Goal: Ask a question

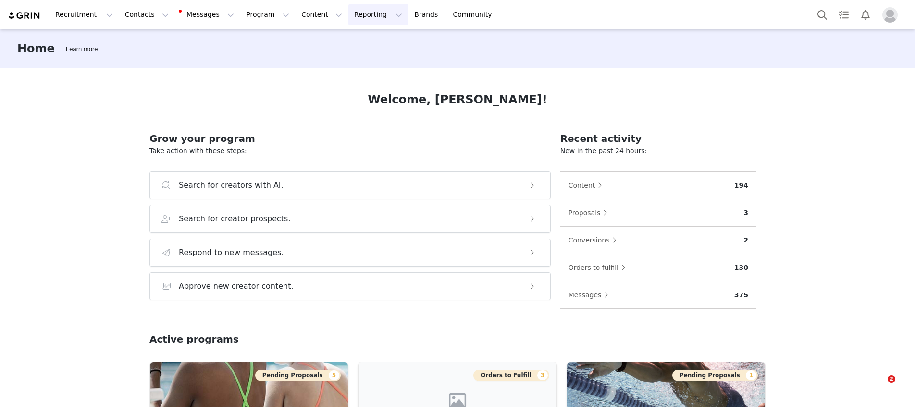
click at [348, 12] on button "Reporting Reporting" at bounding box center [378, 15] width 60 height 22
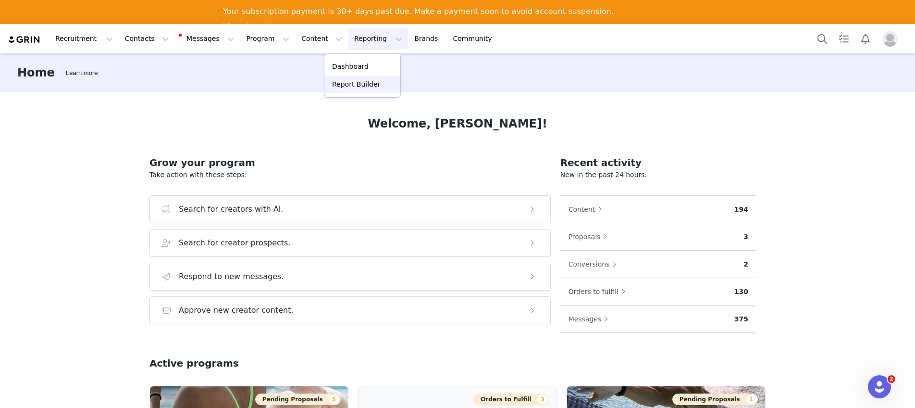
click at [361, 84] on p "Report Builder" at bounding box center [356, 84] width 48 height 10
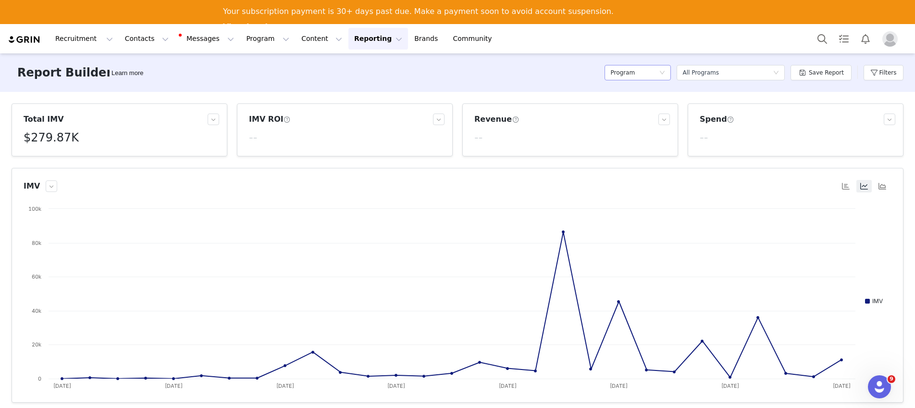
click at [665, 76] on div "Program" at bounding box center [638, 72] width 66 height 15
click at [647, 121] on h5 "Conversions" at bounding box center [640, 122] width 55 height 11
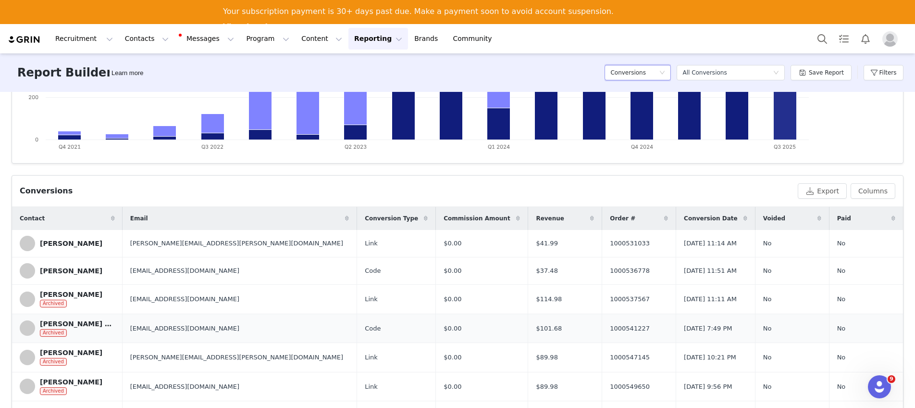
scroll to position [241, 0]
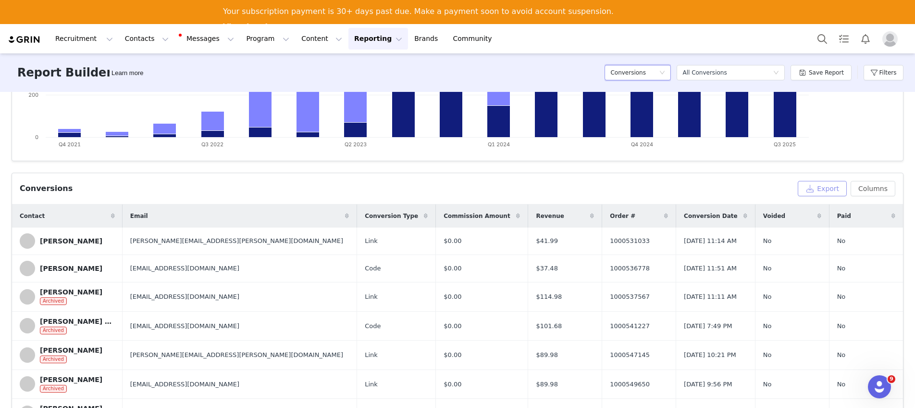
click at [822, 188] on button "Export" at bounding box center [822, 188] width 49 height 15
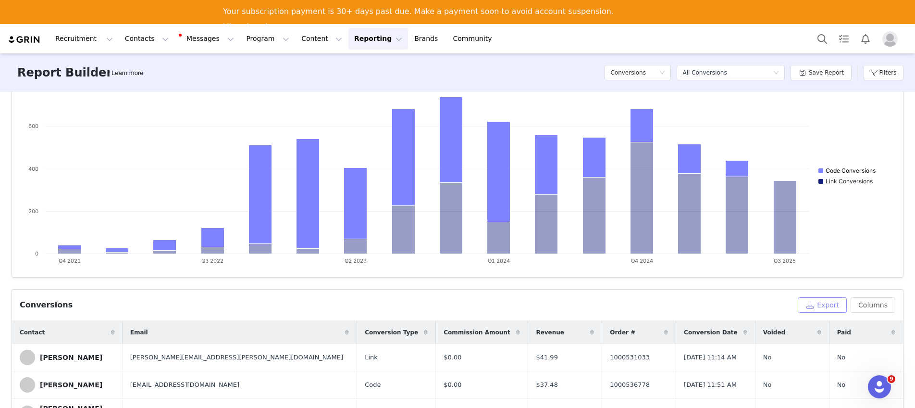
scroll to position [95, 0]
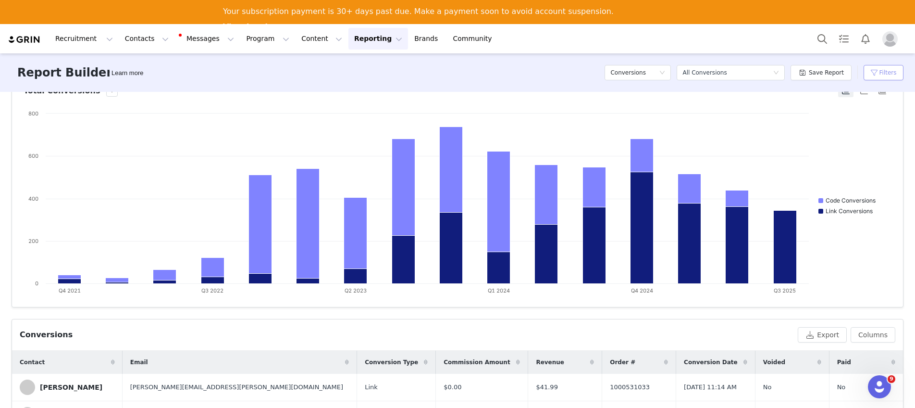
click at [882, 74] on button "Filters" at bounding box center [884, 72] width 40 height 15
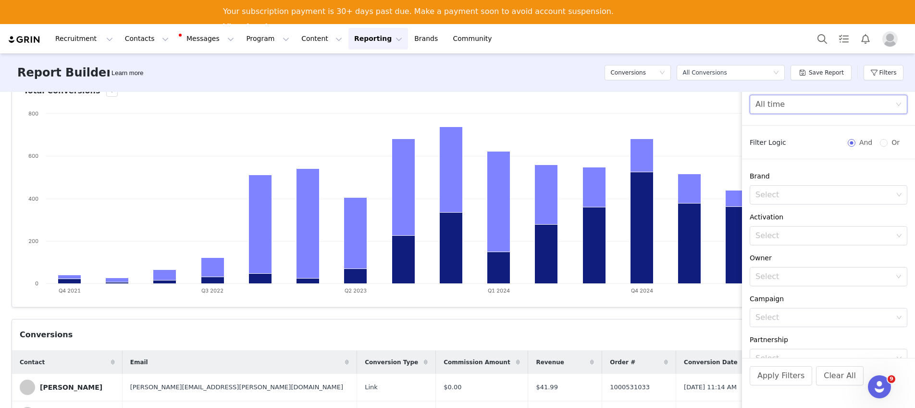
click at [800, 104] on div "All time" at bounding box center [825, 104] width 140 height 18
click at [788, 171] on li "Custom" at bounding box center [825, 171] width 150 height 15
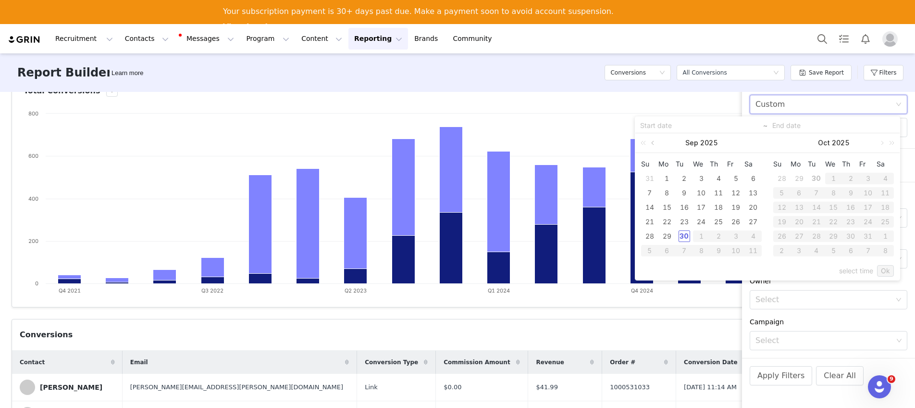
click at [652, 143] on link at bounding box center [653, 142] width 9 height 19
click at [652, 144] on link at bounding box center [653, 142] width 9 height 19
click at [685, 178] on div "1" at bounding box center [685, 179] width 12 height 12
type input "[DATE]"
click at [788, 143] on link at bounding box center [785, 142] width 9 height 19
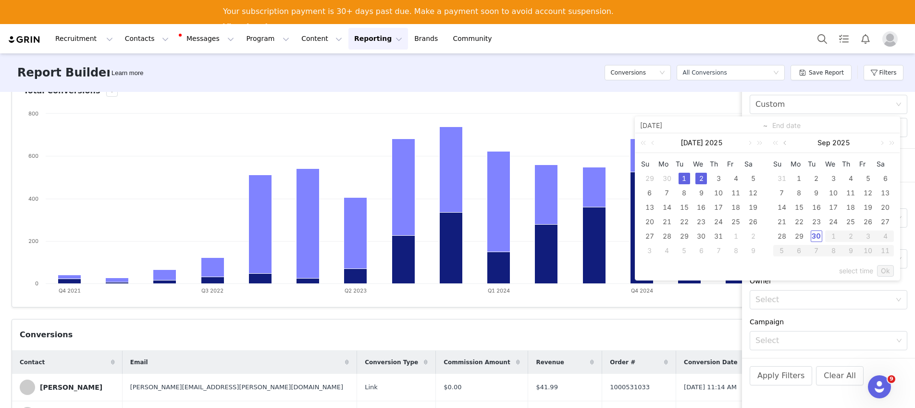
click at [788, 143] on link at bounding box center [785, 142] width 9 height 19
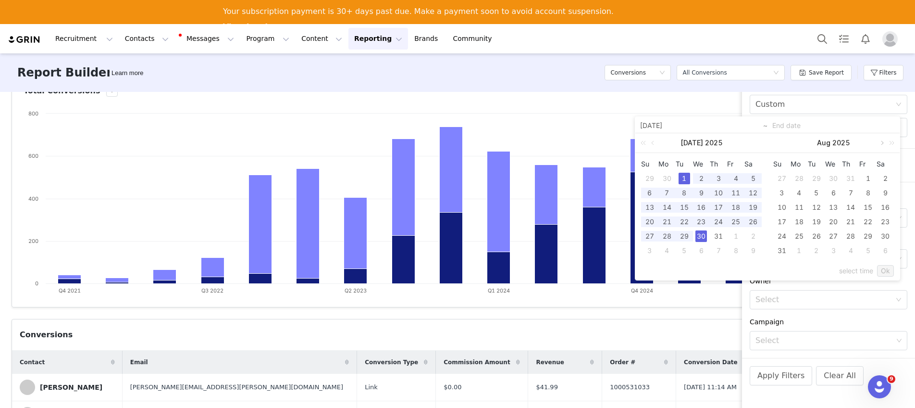
click at [880, 144] on link at bounding box center [881, 142] width 9 height 19
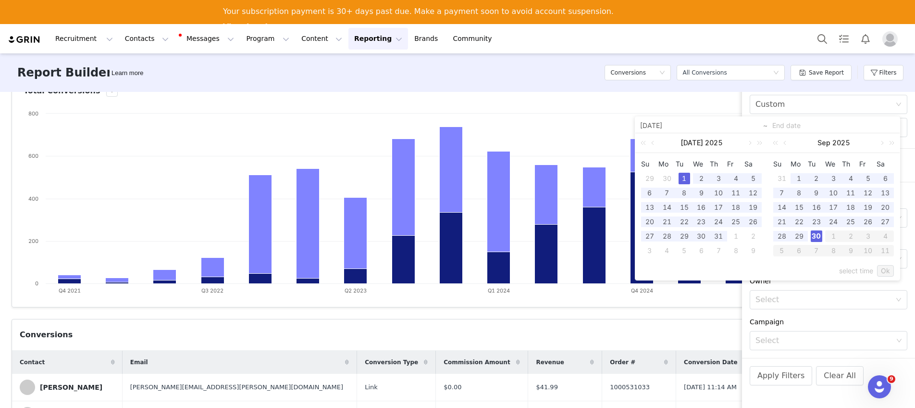
click at [820, 235] on div "30" at bounding box center [817, 236] width 12 height 12
type input "[DATE]"
click at [888, 268] on link "Ok" at bounding box center [885, 271] width 17 height 12
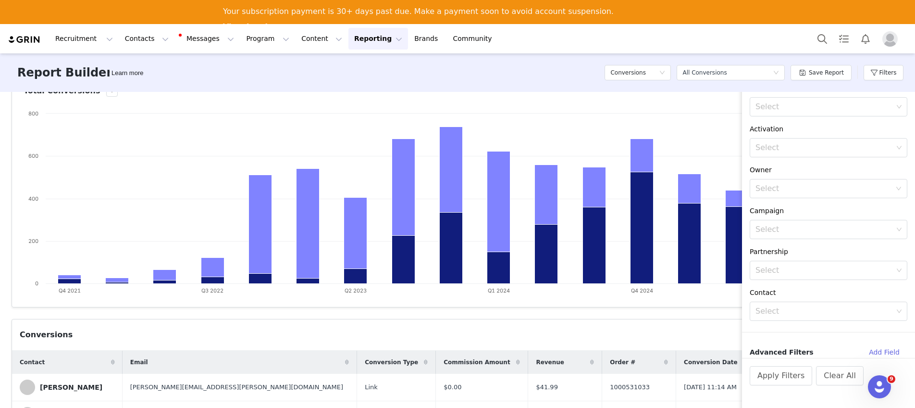
scroll to position [113, 0]
click at [802, 310] on div "Select" at bounding box center [823, 309] width 137 height 10
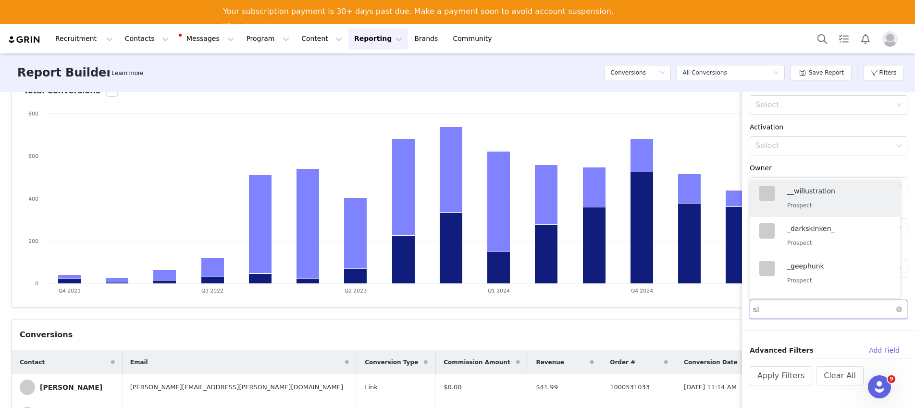
type input "s"
type input "[PERSON_NAME]"
click at [816, 309] on icon "icon: close" at bounding box center [817, 309] width 3 height 3
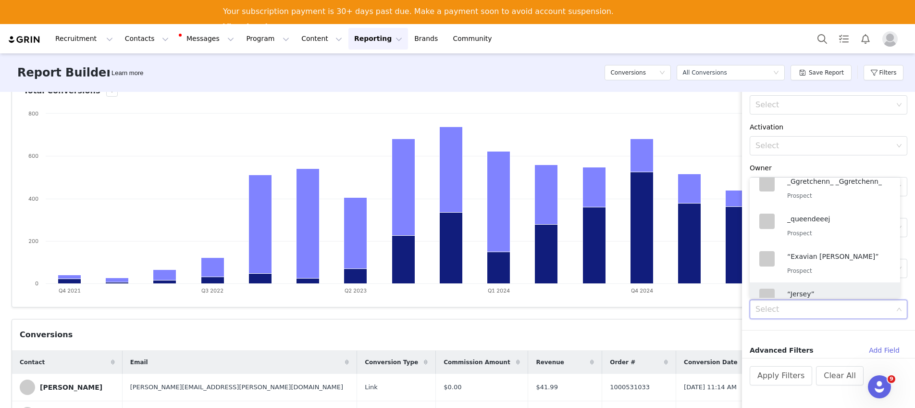
scroll to position [144, 0]
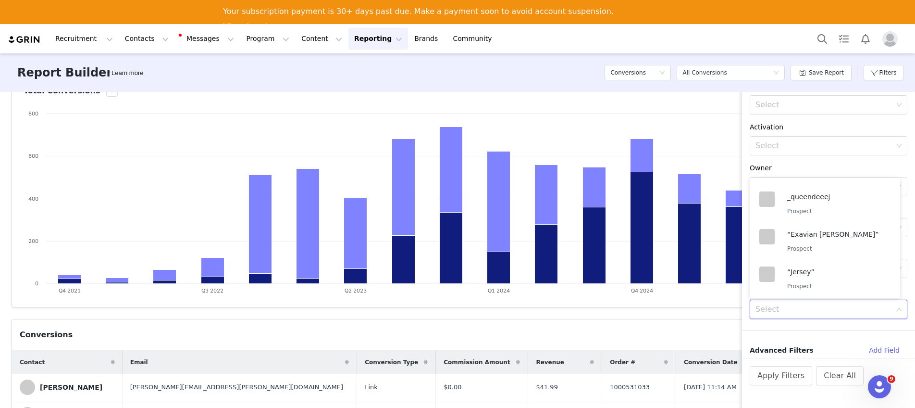
click at [809, 311] on div "Select" at bounding box center [823, 309] width 137 height 10
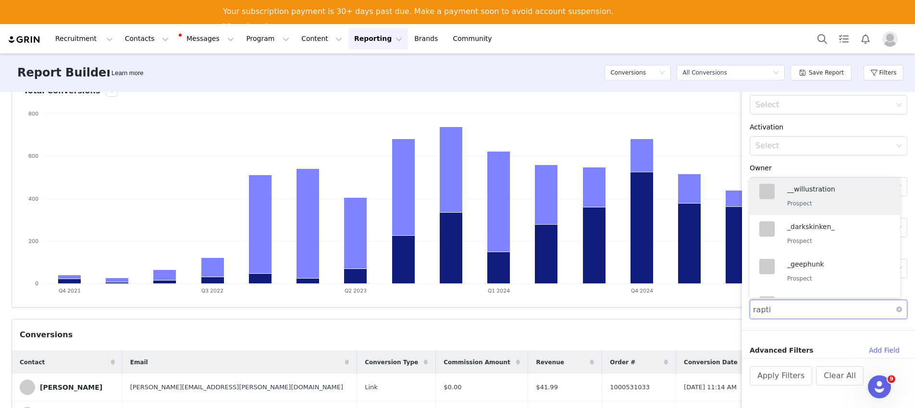
type input "[PERSON_NAME]"
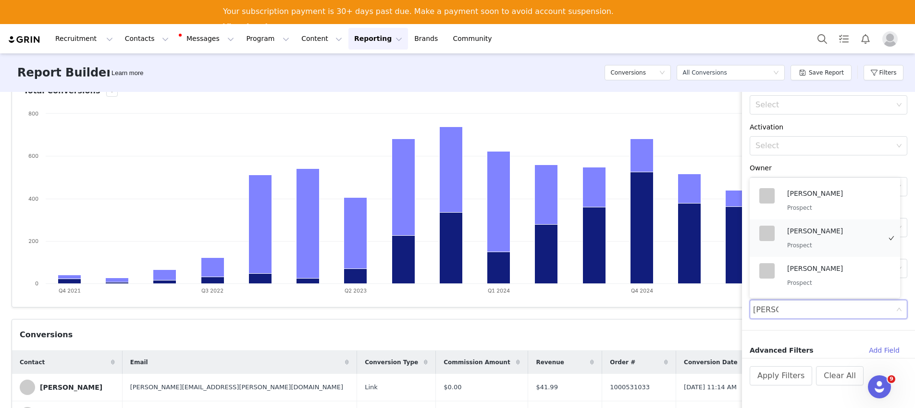
scroll to position [0, 0]
click at [811, 236] on div "[PERSON_NAME] Creator" at bounding box center [834, 235] width 94 height 25
click at [795, 372] on button "Apply Filters" at bounding box center [781, 375] width 62 height 19
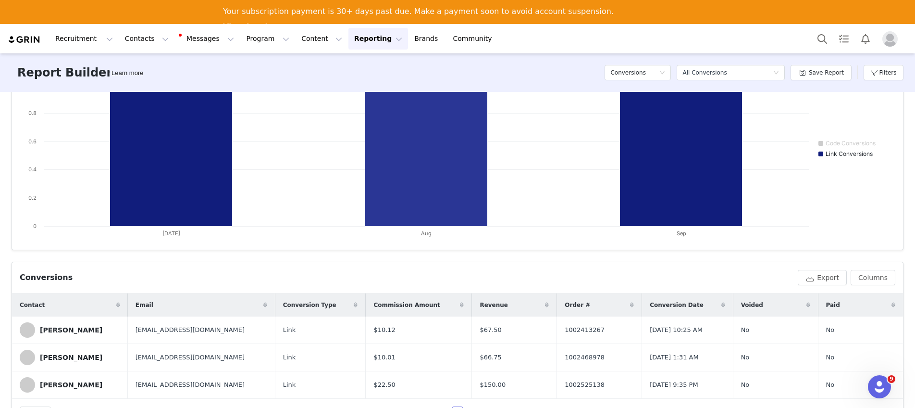
scroll to position [160, 0]
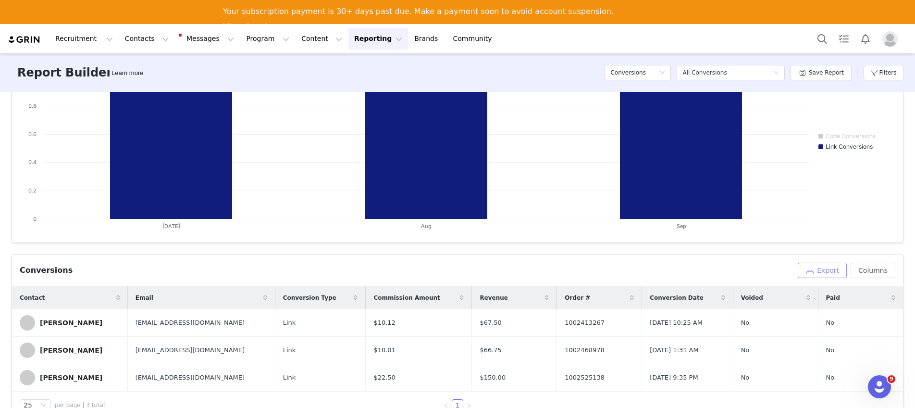
click at [829, 274] on button "Export" at bounding box center [822, 269] width 49 height 15
click at [829, 273] on button "Export" at bounding box center [822, 269] width 49 height 15
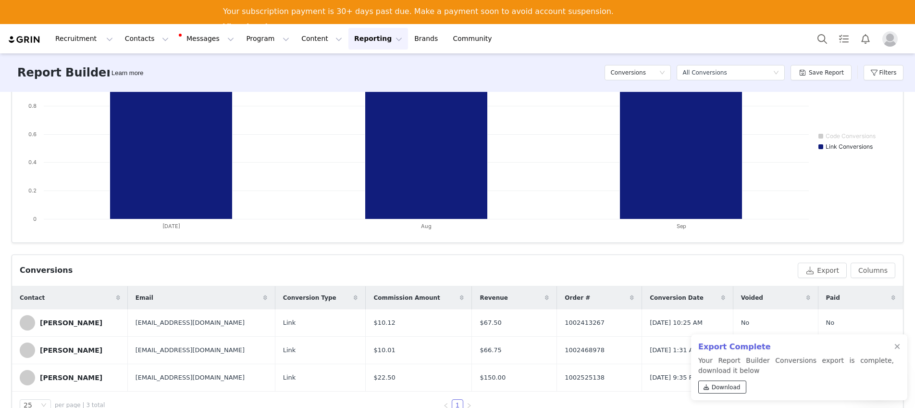
click at [729, 383] on span "Download" at bounding box center [726, 387] width 29 height 9
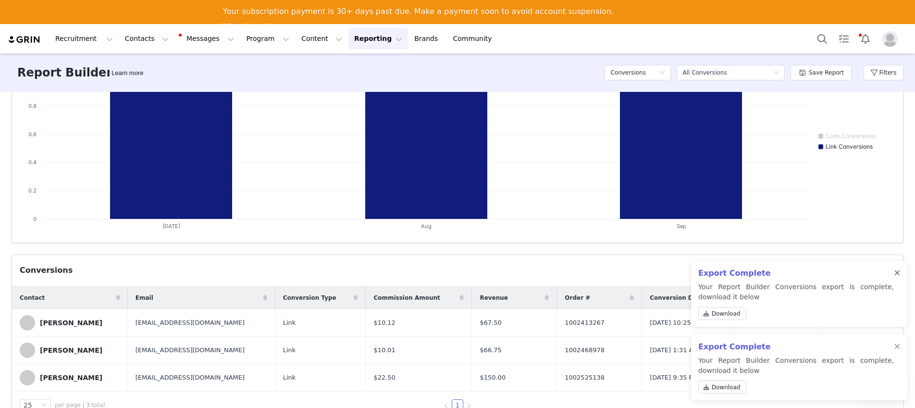
click at [896, 272] on div at bounding box center [897, 273] width 6 height 8
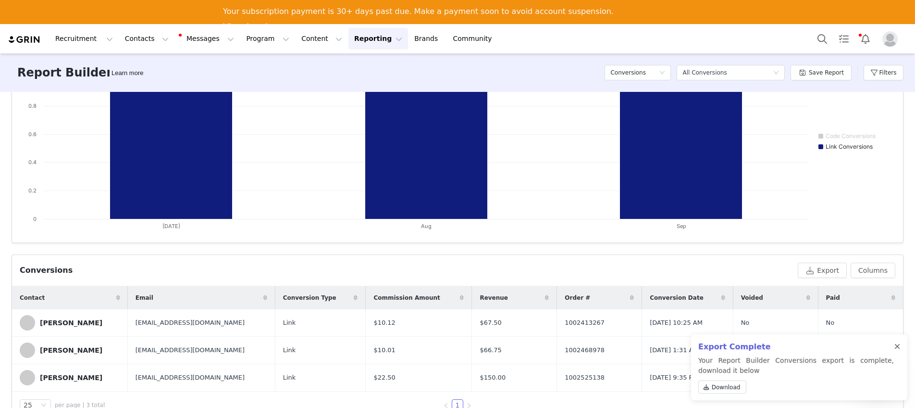
click at [895, 348] on div at bounding box center [897, 347] width 6 height 8
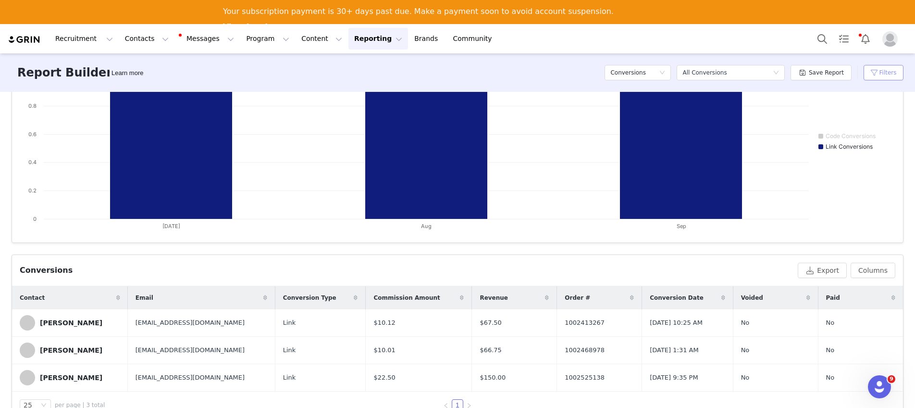
click at [886, 72] on button "Filters" at bounding box center [884, 72] width 40 height 15
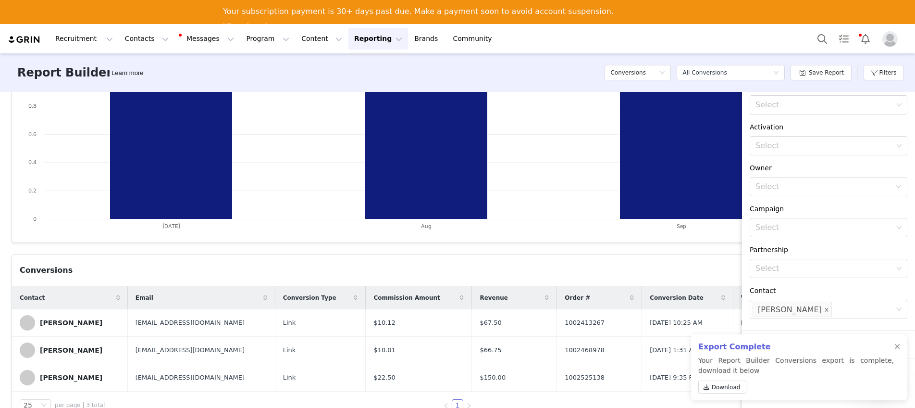
click at [824, 309] on icon "icon: close" at bounding box center [826, 309] width 5 height 5
click at [806, 307] on div "Select" at bounding box center [823, 309] width 137 height 10
type input "dallin"
click at [895, 347] on div at bounding box center [897, 347] width 6 height 8
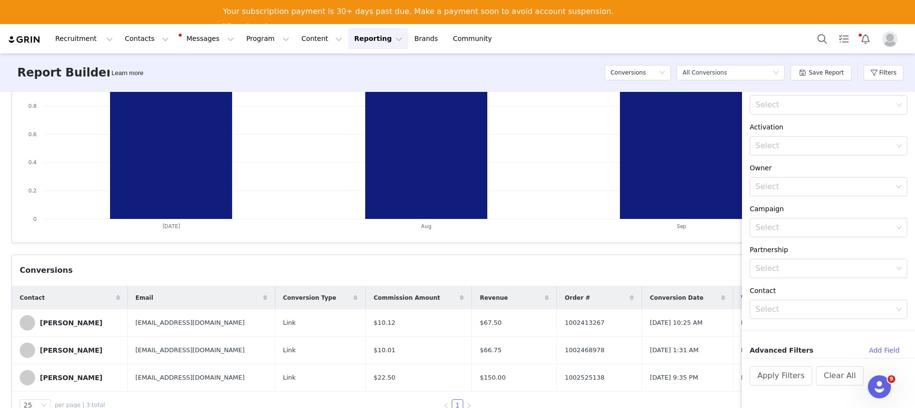
click at [842, 335] on div "Conversion Created Date Custom [DATE] ~ [DATE] Filter Logic And Or Brand Select…" at bounding box center [828, 219] width 173 height 277
click at [819, 312] on div "Select" at bounding box center [823, 309] width 137 height 10
click at [820, 341] on div "[PERSON_NAME] Creator" at bounding box center [834, 341] width 94 height 25
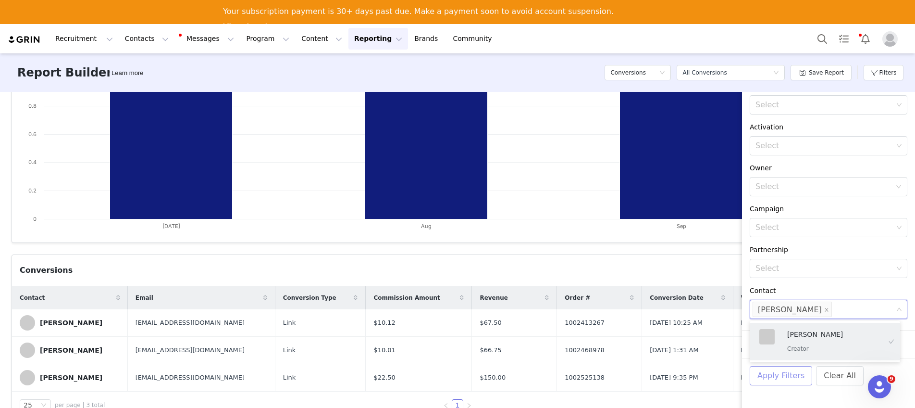
click at [792, 376] on button "Apply Filters" at bounding box center [781, 375] width 62 height 19
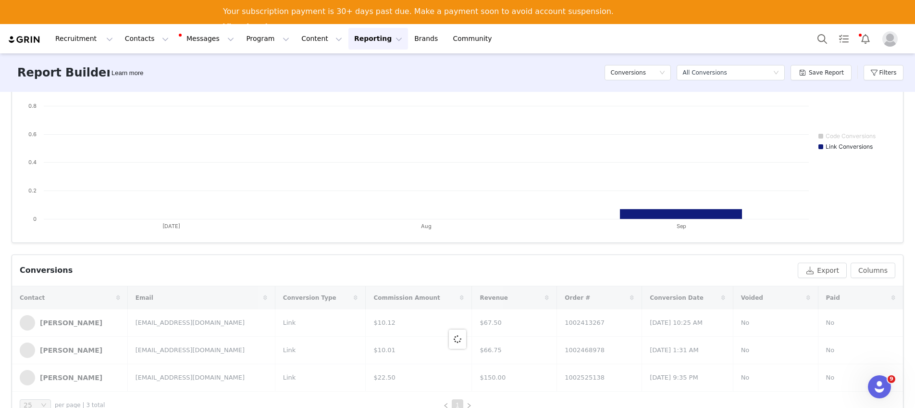
scroll to position [105, 0]
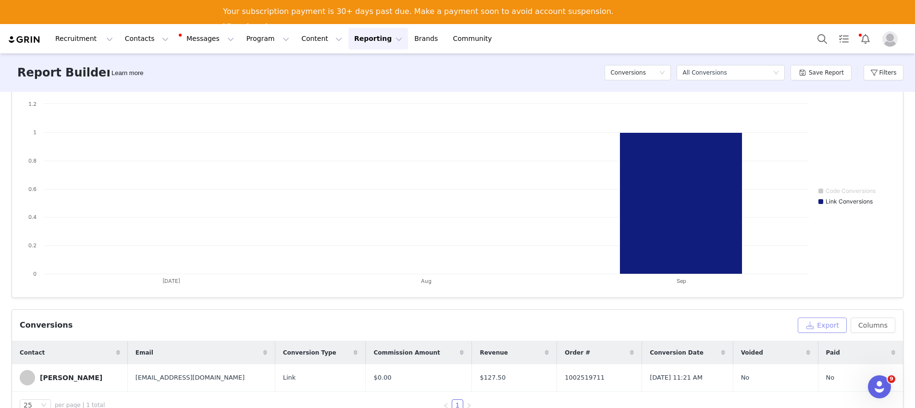
click at [827, 325] on button "Export" at bounding box center [822, 324] width 49 height 15
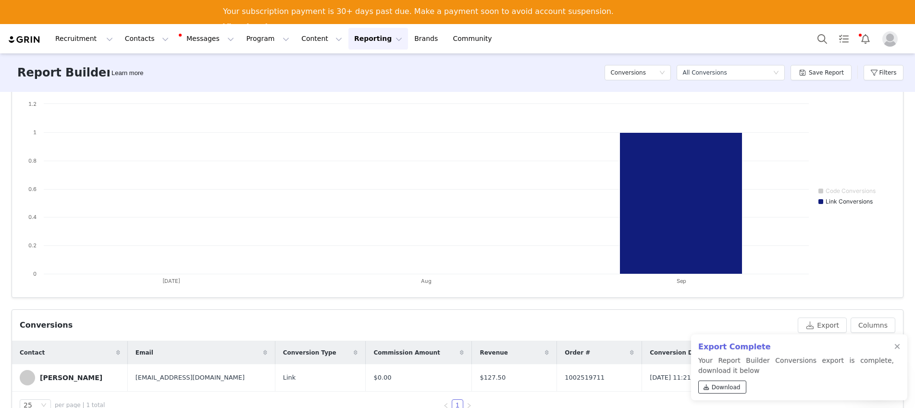
click at [735, 386] on span "Download" at bounding box center [726, 387] width 29 height 9
click at [885, 72] on button "Filters" at bounding box center [884, 72] width 40 height 15
click at [824, 311] on icon "icon: close" at bounding box center [826, 310] width 5 height 6
click at [807, 309] on div "Select" at bounding box center [823, 309] width 137 height 10
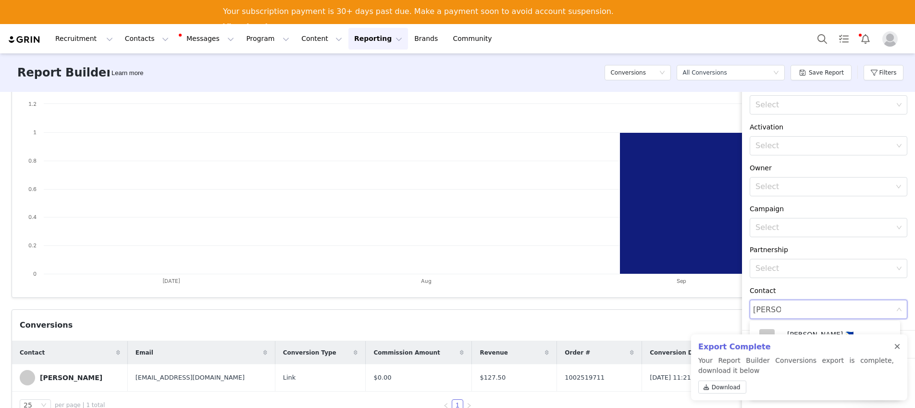
type input "[PERSON_NAME]"
click at [898, 346] on div at bounding box center [897, 347] width 6 height 8
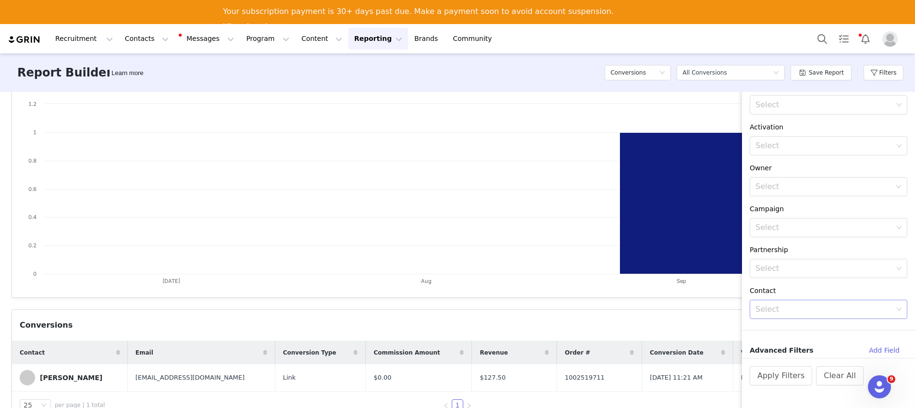
click at [811, 309] on div "Select" at bounding box center [823, 309] width 137 height 10
click at [807, 378] on div "[PERSON_NAME] Creator" at bounding box center [834, 378] width 94 height 25
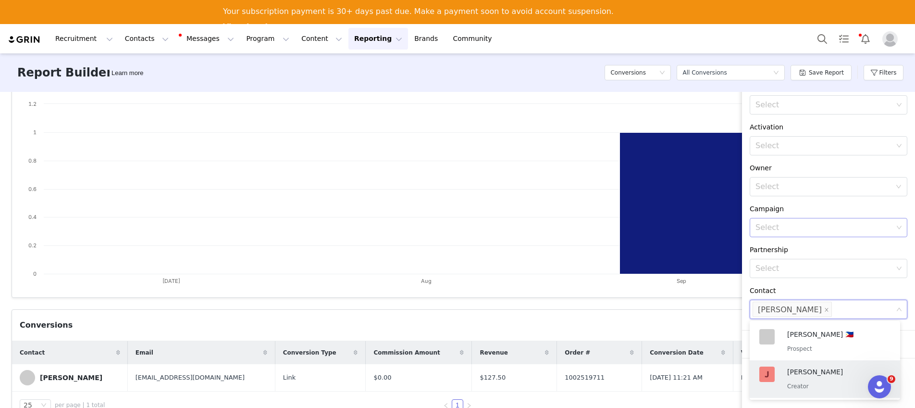
scroll to position [0, 0]
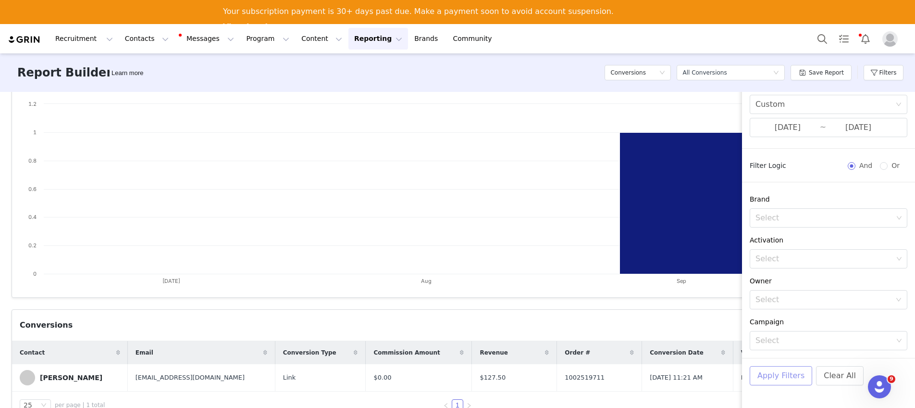
click at [801, 374] on button "Apply Filters" at bounding box center [781, 375] width 62 height 19
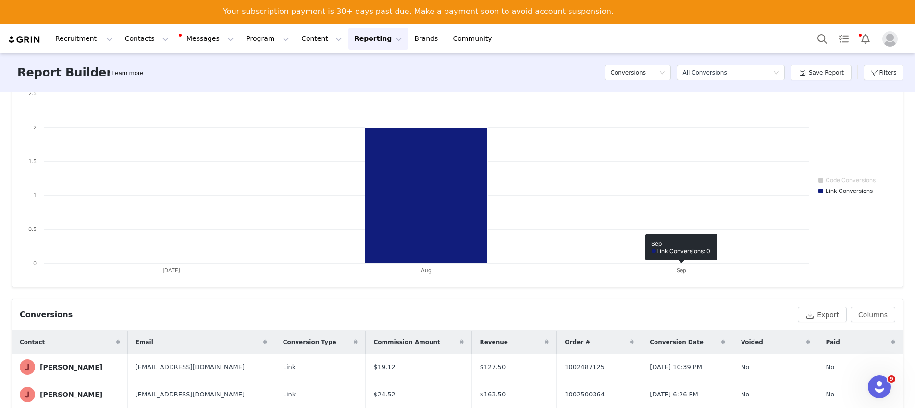
scroll to position [132, 0]
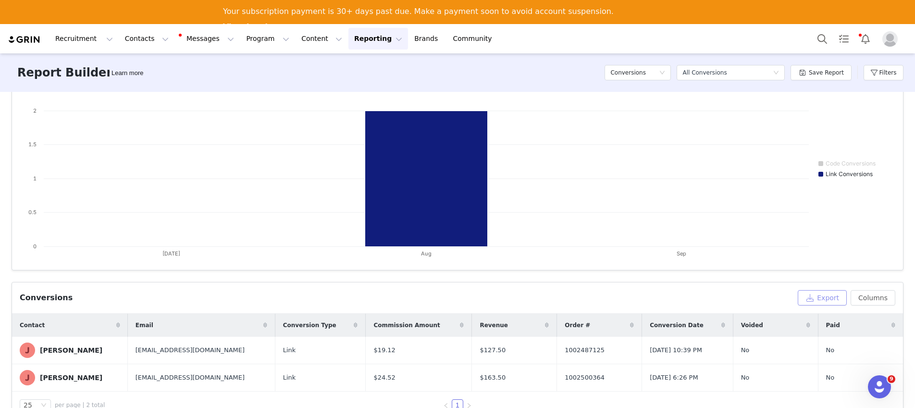
click at [837, 300] on button "Export" at bounding box center [822, 297] width 49 height 15
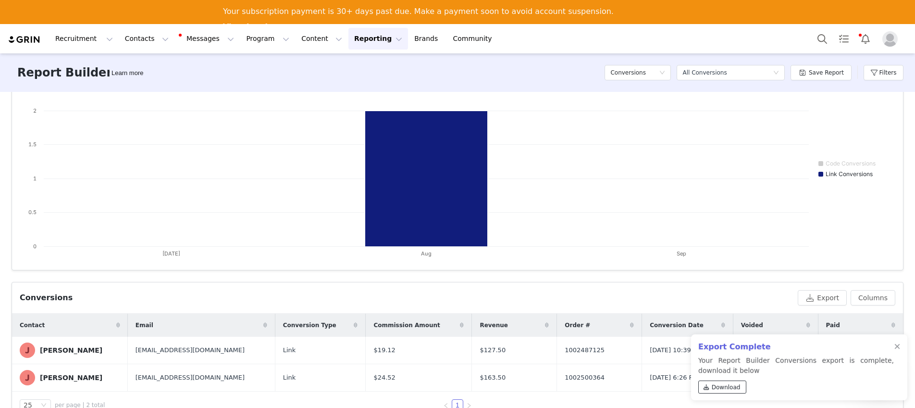
click at [730, 387] on span "Download" at bounding box center [726, 387] width 29 height 9
click at [900, 350] on div "Export Complete Your Report Builder Conversions export is complete, download it…" at bounding box center [799, 367] width 216 height 66
click at [897, 347] on div at bounding box center [897, 347] width 6 height 8
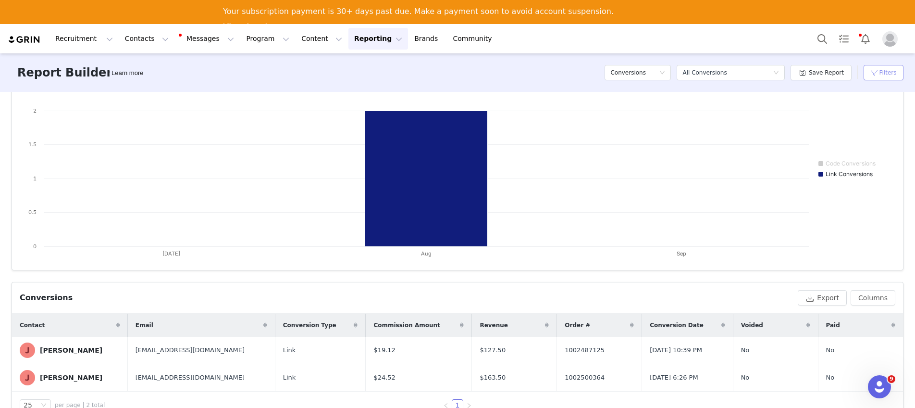
click at [891, 76] on button "Filters" at bounding box center [884, 72] width 40 height 15
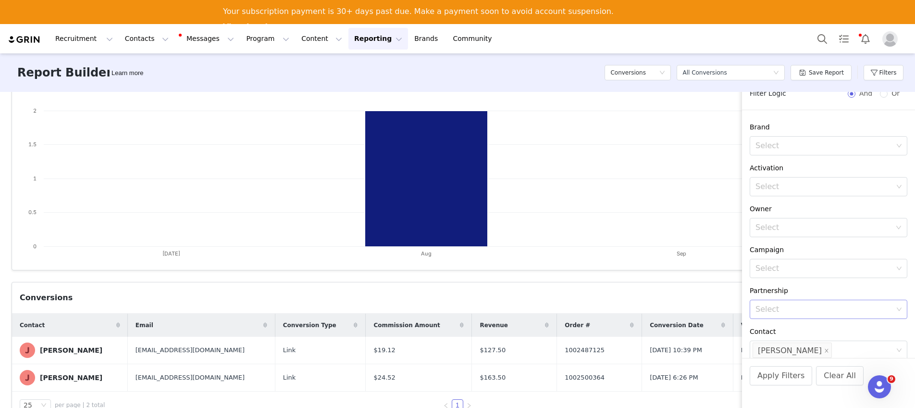
scroll to position [84, 0]
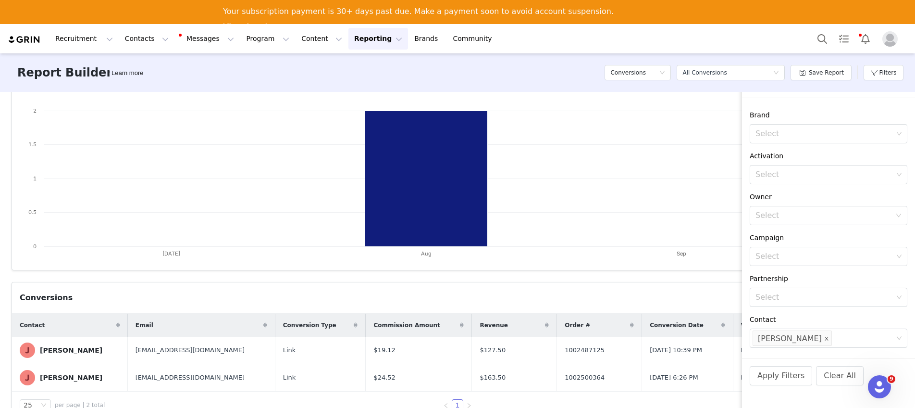
click at [824, 337] on icon "icon: close" at bounding box center [826, 338] width 5 height 5
click at [815, 337] on div "Select" at bounding box center [823, 338] width 137 height 10
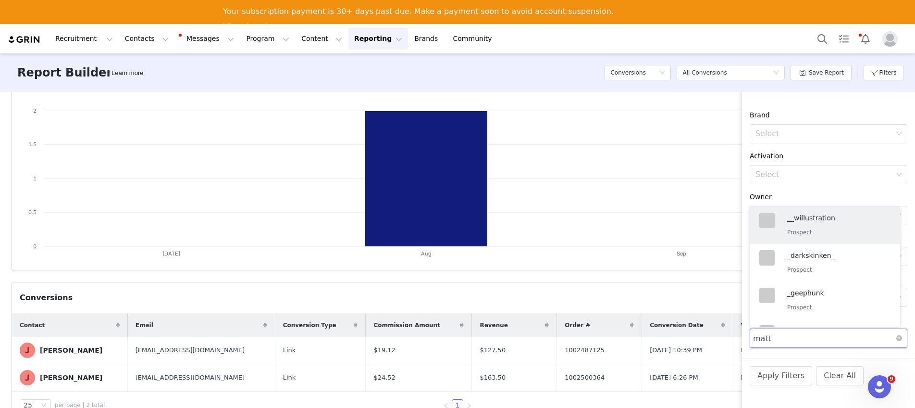
scroll to position [86, 0]
type input "[PERSON_NAME]"
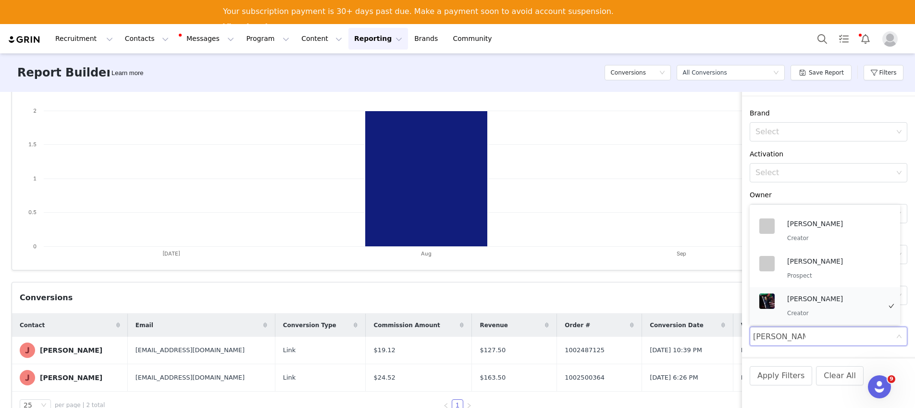
click at [838, 303] on p "[PERSON_NAME]" at bounding box center [834, 298] width 94 height 11
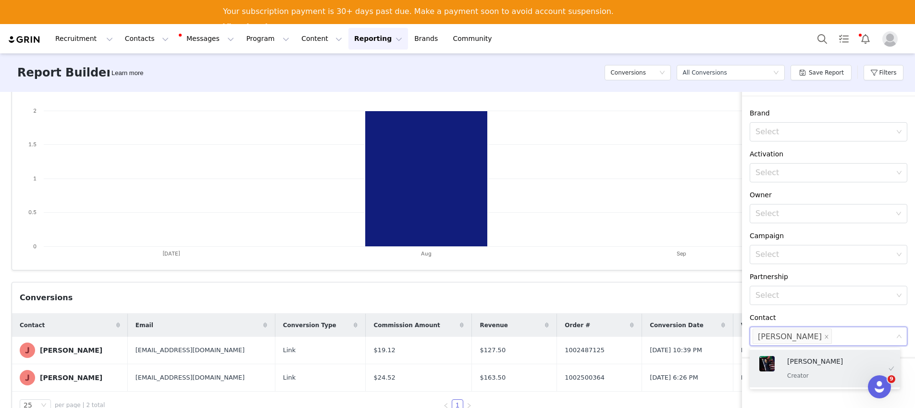
click at [793, 377] on p "Creator" at bounding box center [834, 375] width 94 height 11
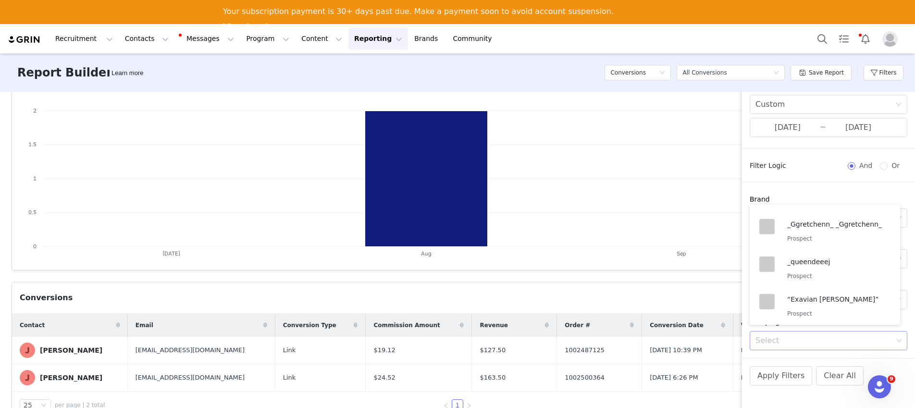
scroll to position [307, 0]
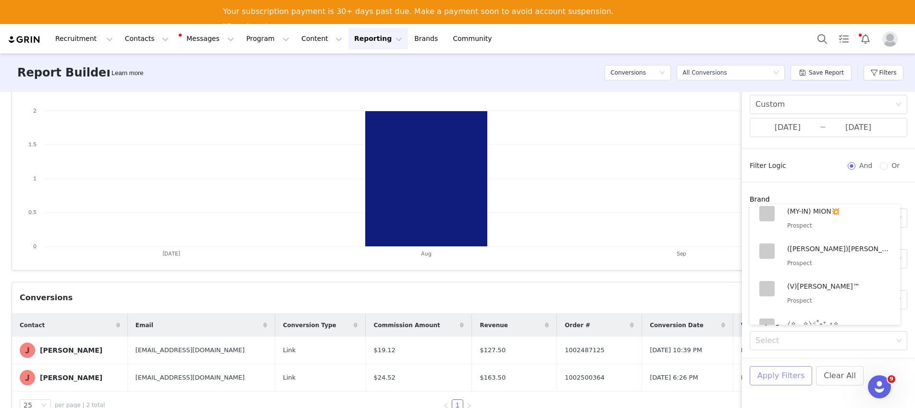
click at [793, 371] on button "Apply Filters" at bounding box center [781, 375] width 62 height 19
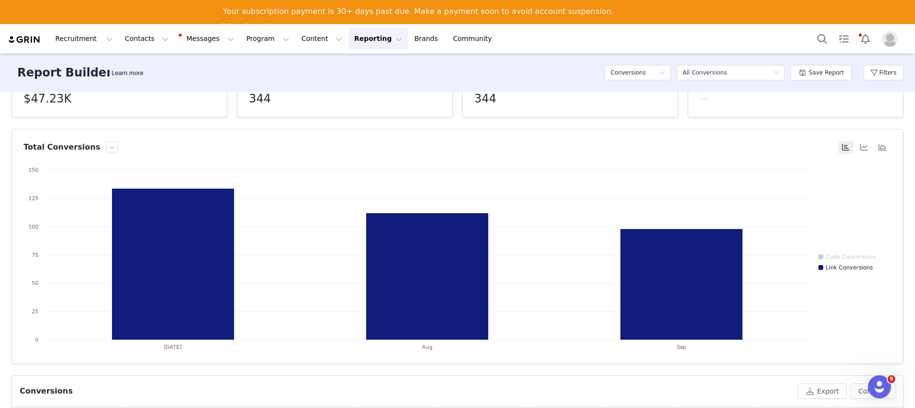
scroll to position [171, 0]
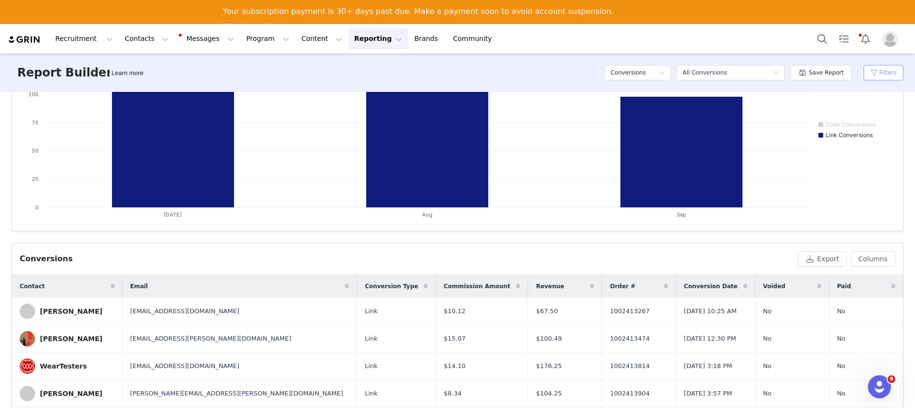
click at [889, 74] on button "Filters" at bounding box center [884, 72] width 40 height 15
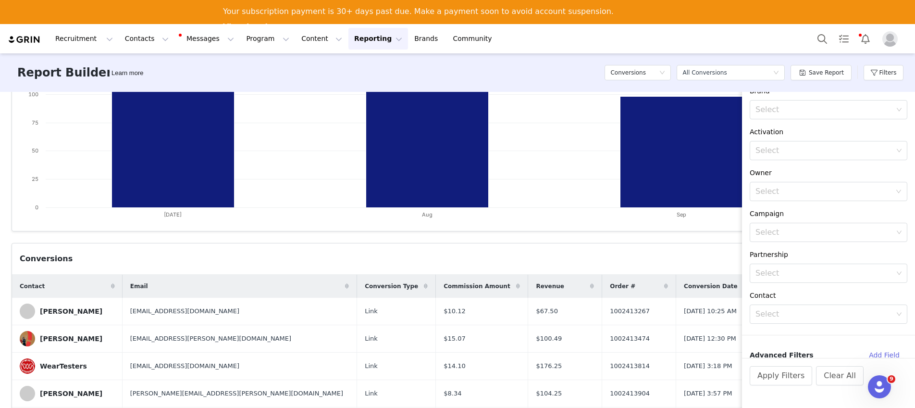
scroll to position [113, 0]
click at [784, 309] on div "Select" at bounding box center [823, 309] width 137 height 10
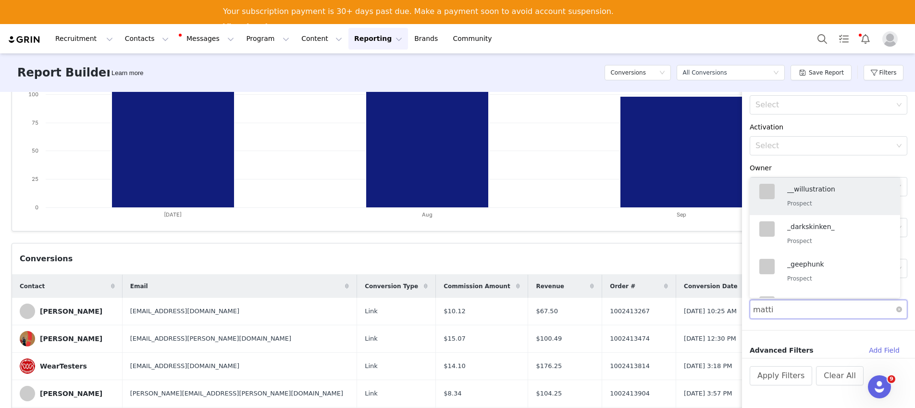
type input "[PERSON_NAME]"
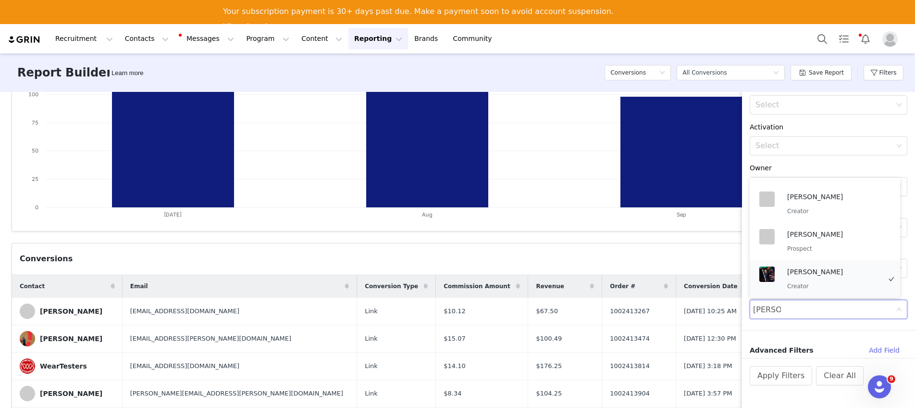
click at [812, 280] on div "[PERSON_NAME] Creator" at bounding box center [834, 278] width 94 height 25
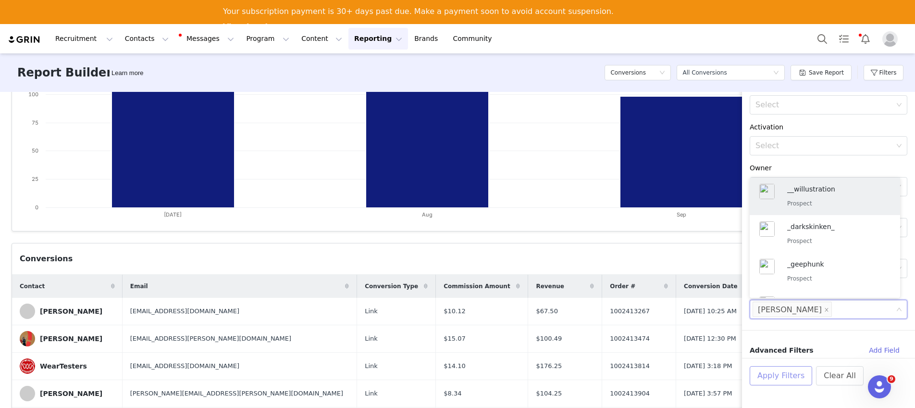
click at [797, 378] on button "Apply Filters" at bounding box center [781, 375] width 62 height 19
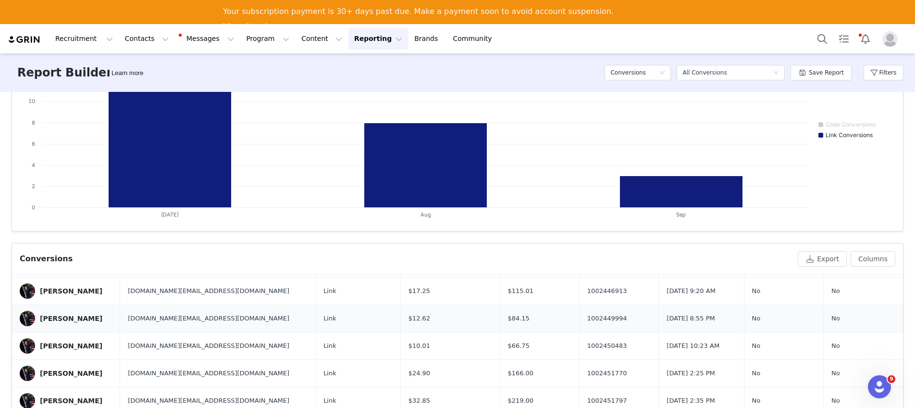
scroll to position [444, 0]
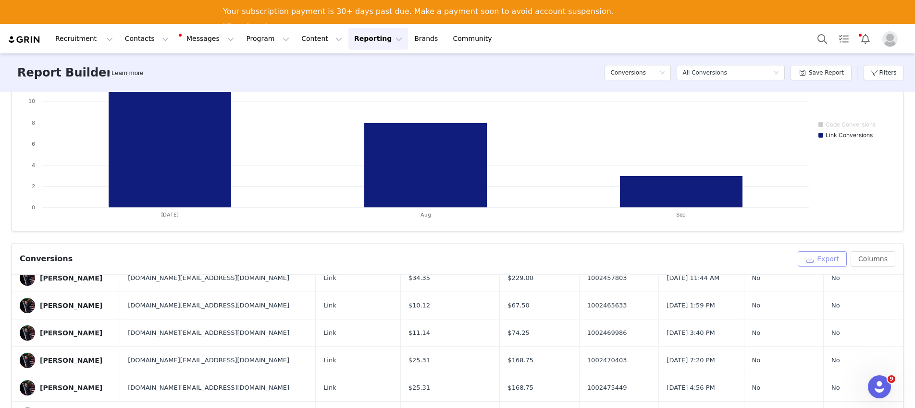
click at [829, 254] on button "Export" at bounding box center [822, 258] width 49 height 15
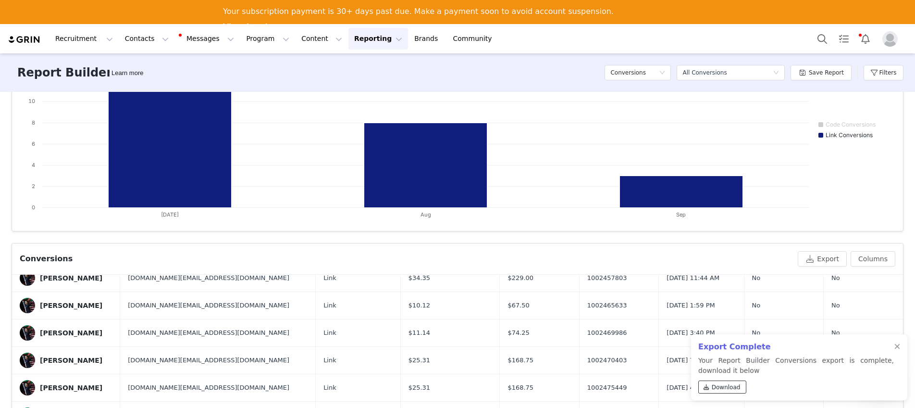
click at [737, 385] on span "Download" at bounding box center [726, 387] width 29 height 9
click at [885, 74] on button "Filters" at bounding box center [884, 72] width 40 height 15
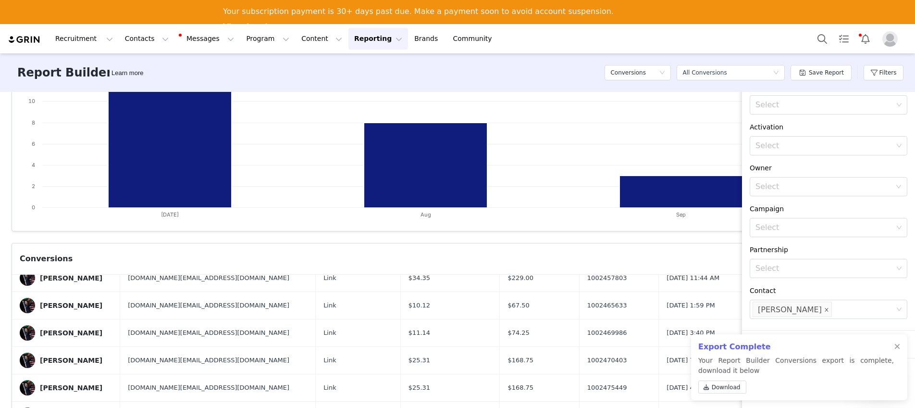
click at [824, 311] on icon "icon: close" at bounding box center [826, 309] width 5 height 5
click at [808, 308] on div "Select" at bounding box center [823, 309] width 137 height 10
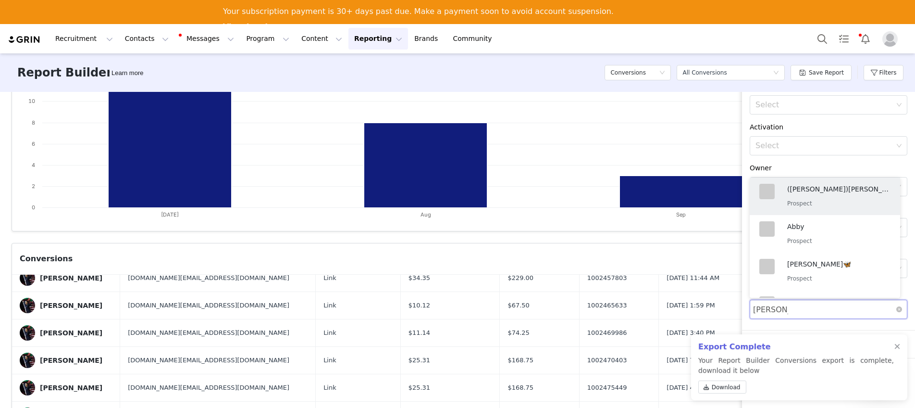
type input "[PERSON_NAME]"
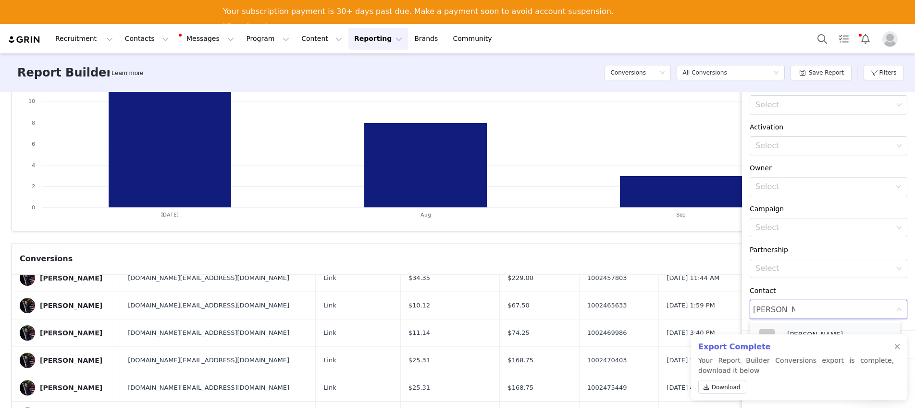
click at [830, 329] on p "[PERSON_NAME]" at bounding box center [834, 334] width 94 height 11
click at [899, 345] on div at bounding box center [897, 347] width 6 height 8
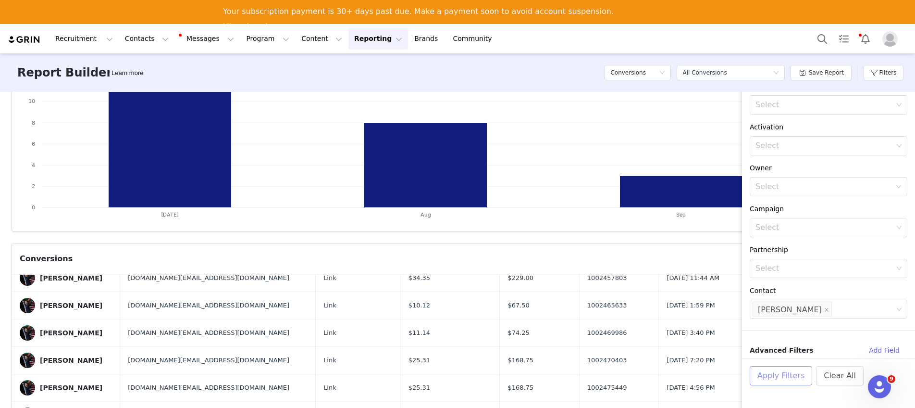
click at [778, 377] on button "Apply Filters" at bounding box center [781, 375] width 62 height 19
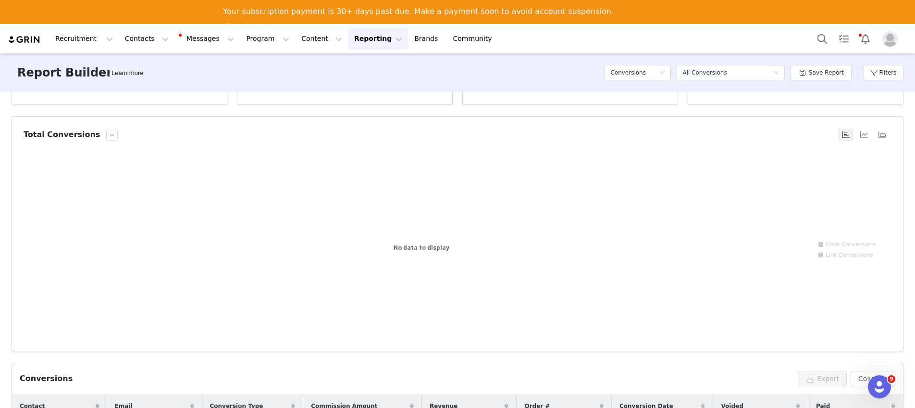
scroll to position [0, 0]
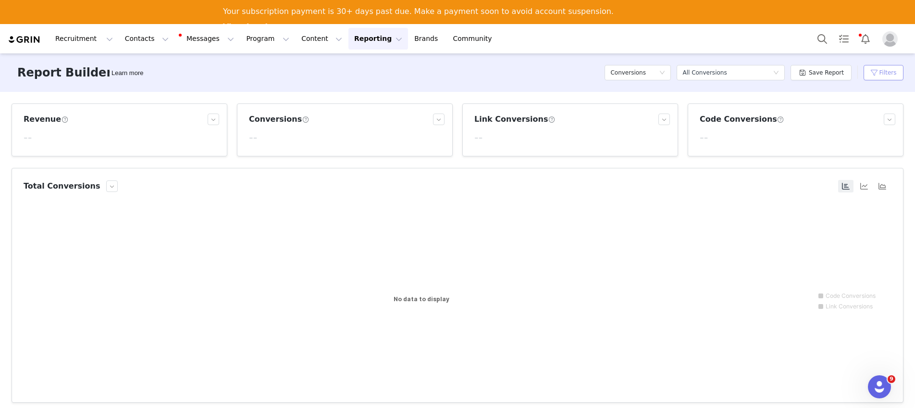
click at [877, 69] on button "Filters" at bounding box center [884, 72] width 40 height 15
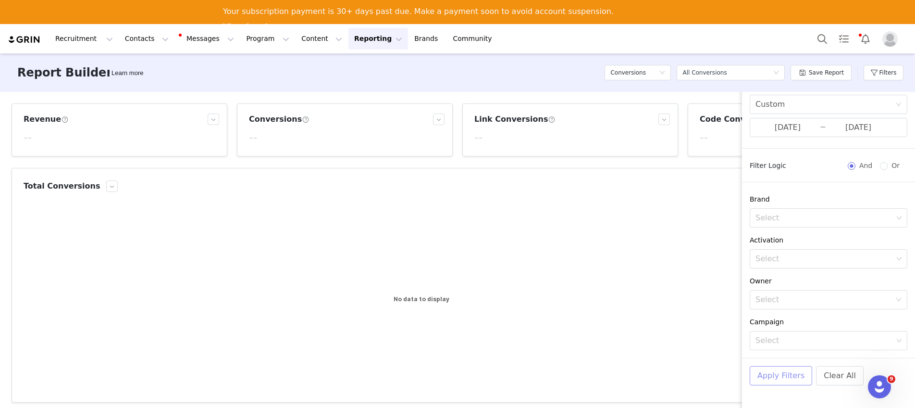
click at [779, 377] on button "Apply Filters" at bounding box center [781, 375] width 62 height 19
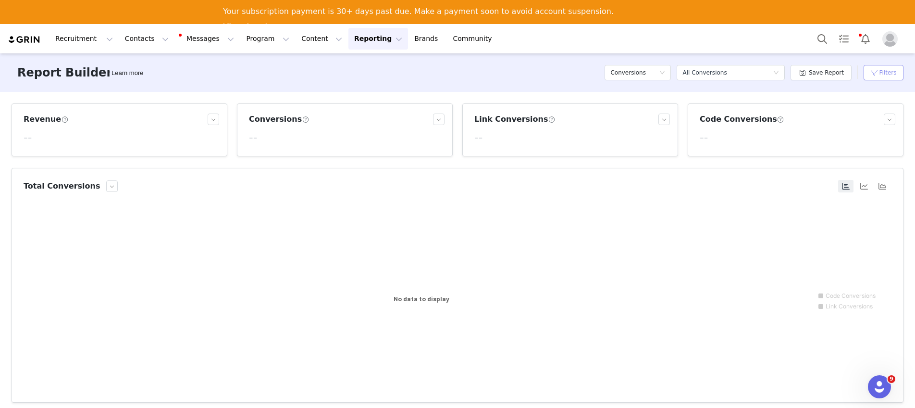
click at [886, 71] on button "Filters" at bounding box center [884, 72] width 40 height 15
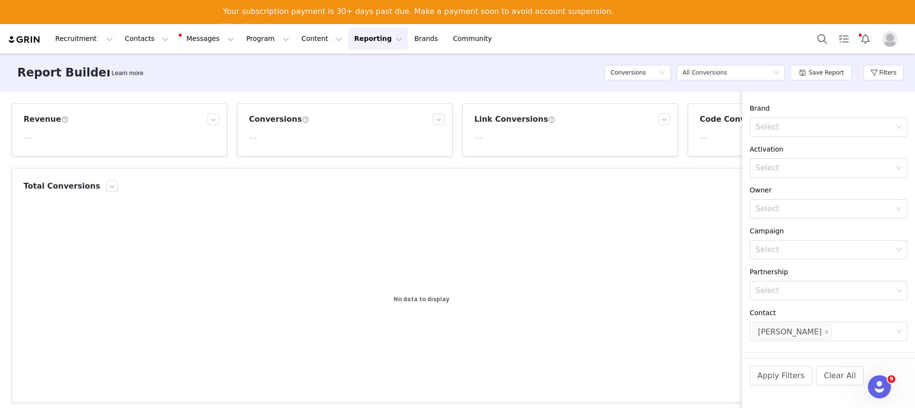
scroll to position [99, 0]
click at [824, 324] on icon "icon: close" at bounding box center [826, 323] width 5 height 5
click at [797, 324] on div "Select" at bounding box center [823, 323] width 137 height 10
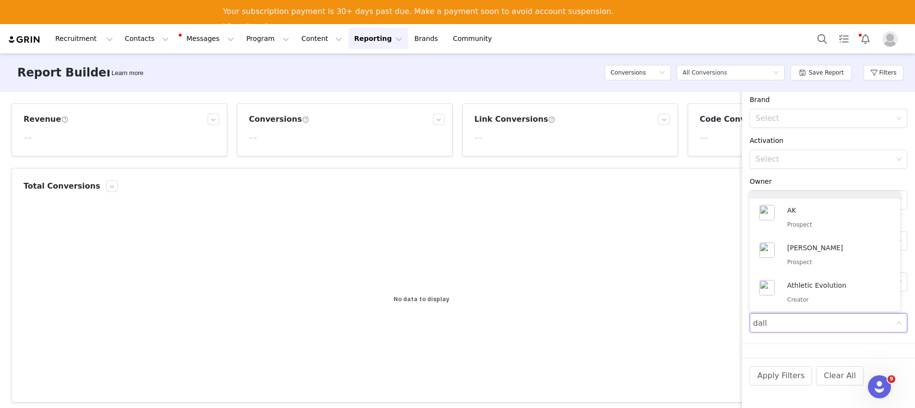
scroll to position [2, 0]
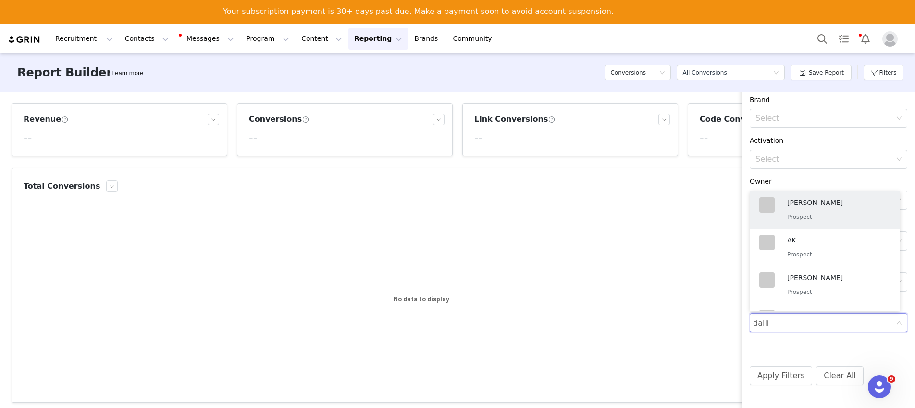
type input "dallin"
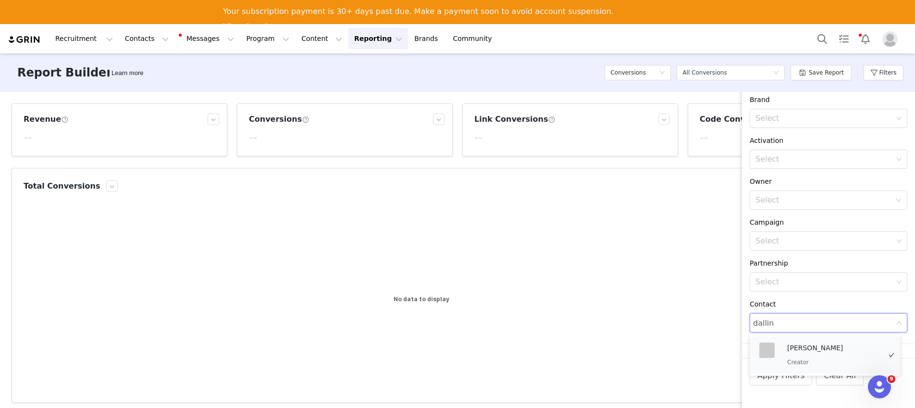
click at [813, 352] on p "[PERSON_NAME]" at bounding box center [834, 347] width 94 height 11
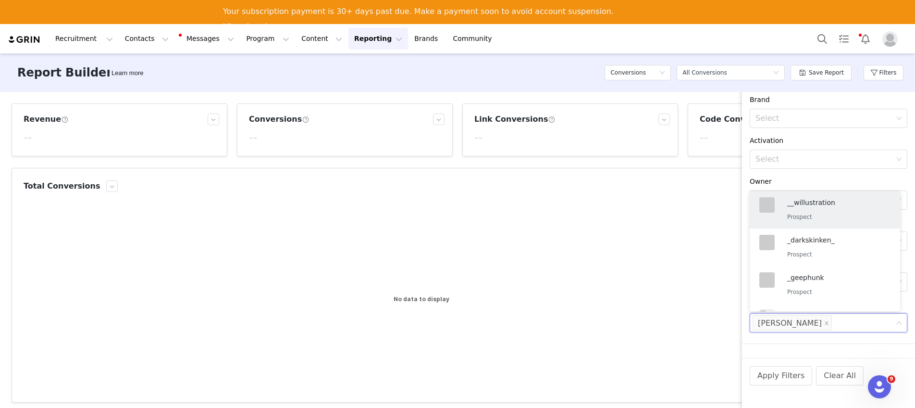
click at [697, 316] on rect at bounding box center [454, 300] width 861 height 192
click at [779, 371] on button "Apply Filters" at bounding box center [781, 375] width 62 height 19
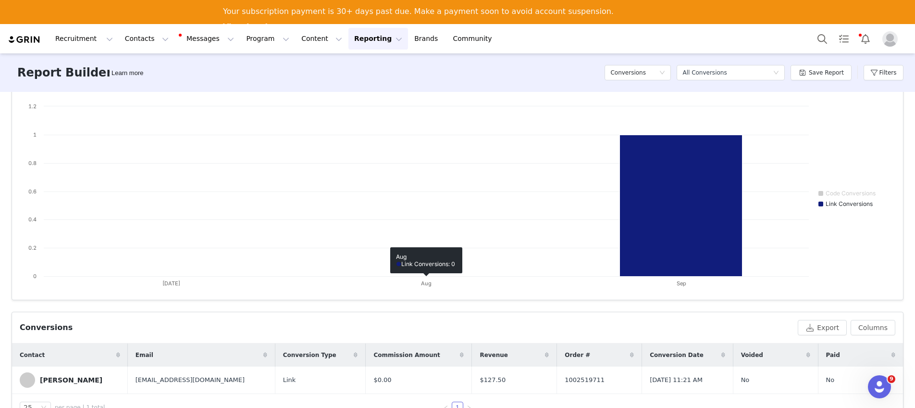
scroll to position [105, 0]
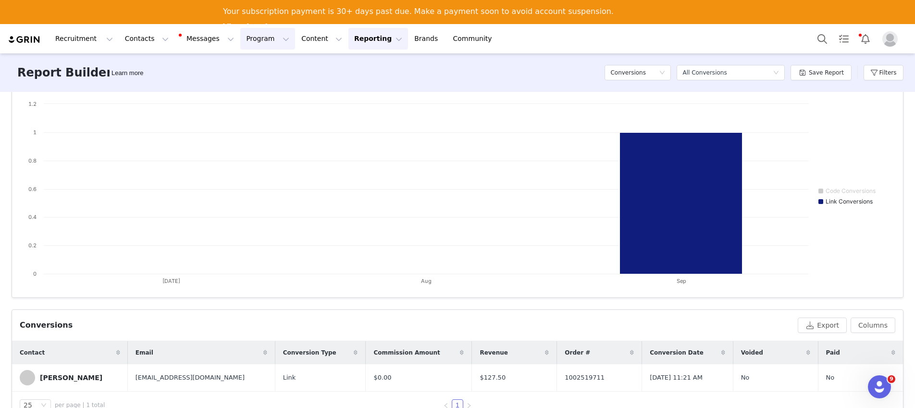
click at [250, 37] on button "Program Program" at bounding box center [267, 39] width 55 height 22
click at [265, 117] on div "Payments" at bounding box center [263, 120] width 64 height 10
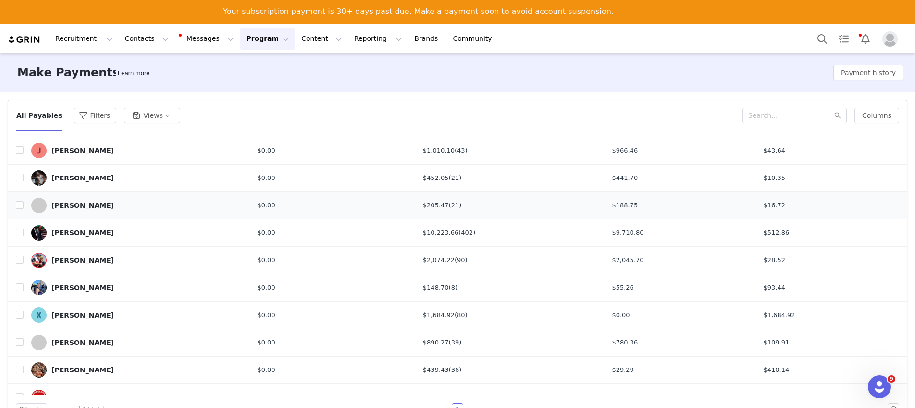
scroll to position [193, 0]
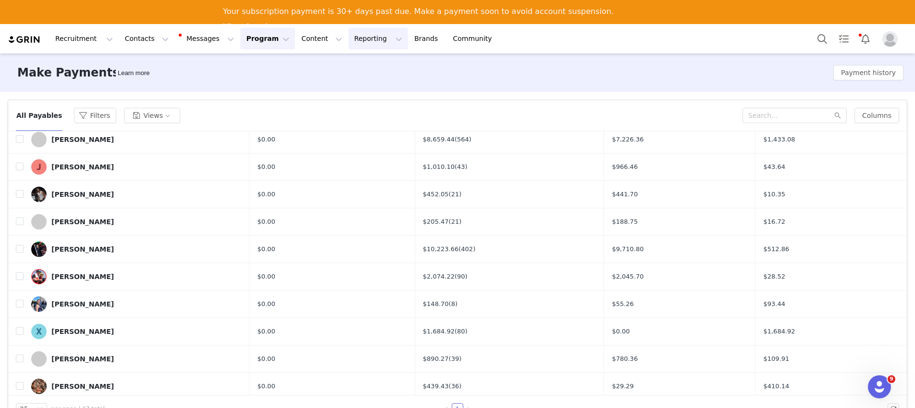
click at [355, 42] on button "Reporting Reporting" at bounding box center [378, 39] width 60 height 22
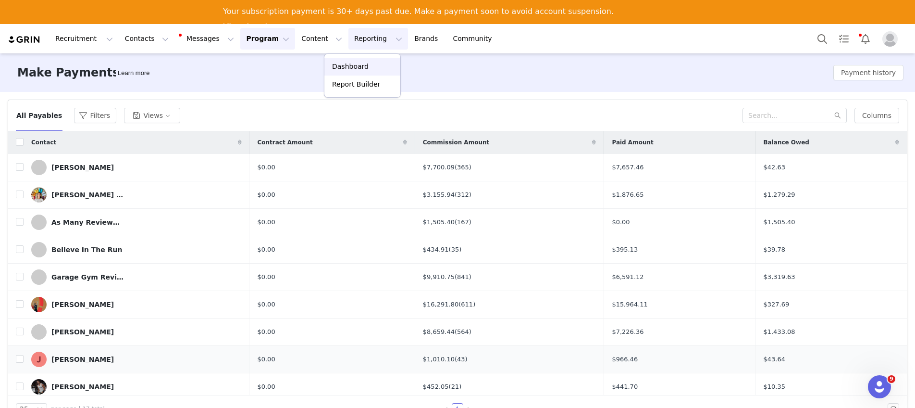
scroll to position [0, 0]
click at [94, 117] on button "Filters" at bounding box center [95, 115] width 42 height 15
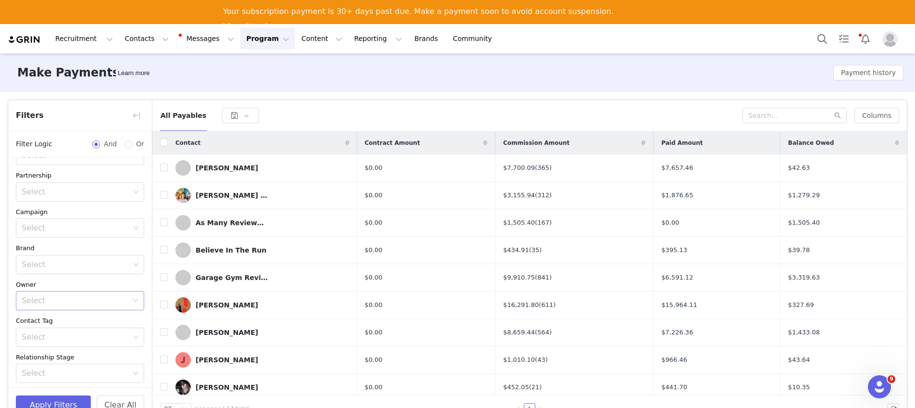
scroll to position [210, 0]
click at [142, 34] on button "Contacts Contacts" at bounding box center [146, 39] width 55 height 22
click at [247, 41] on button "Program Program" at bounding box center [267, 39] width 55 height 22
click at [257, 81] on p "Campaigns" at bounding box center [251, 84] width 37 height 10
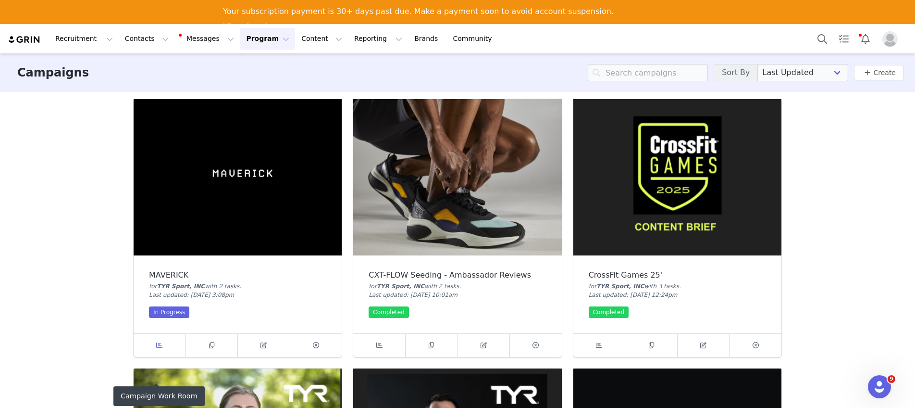
click at [156, 345] on icon at bounding box center [159, 345] width 6 height 6
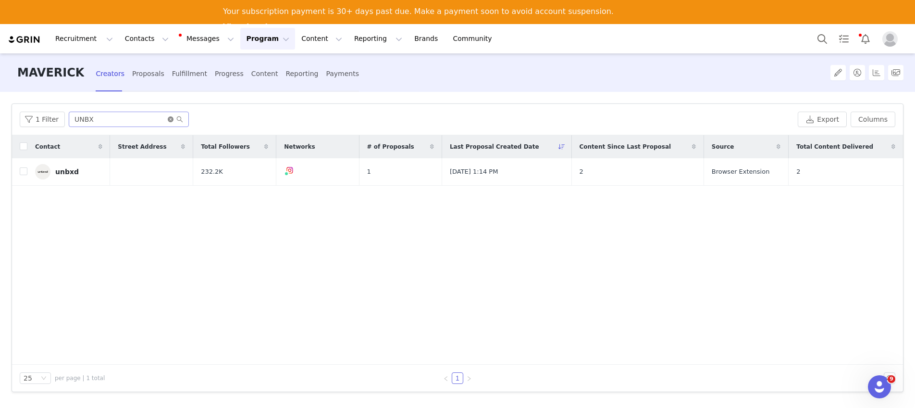
click at [168, 120] on icon "icon: close-circle" at bounding box center [171, 119] width 6 height 6
click at [147, 118] on input "text" at bounding box center [129, 118] width 120 height 15
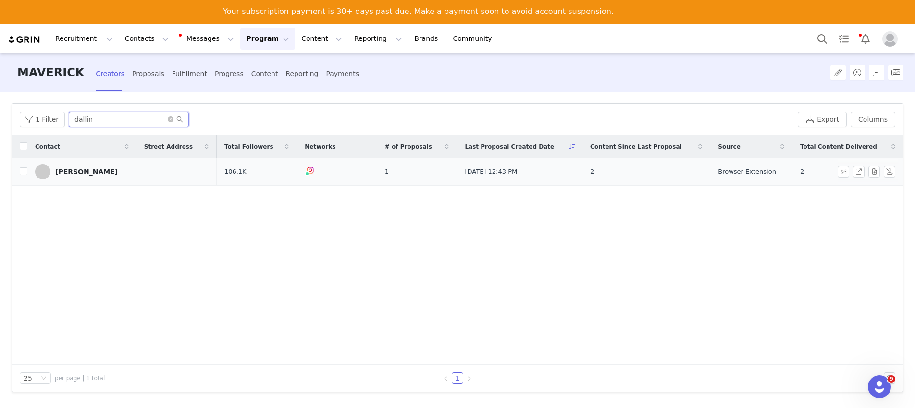
type input "dallin"
click at [88, 176] on link "[PERSON_NAME]" at bounding box center [82, 171] width 94 height 15
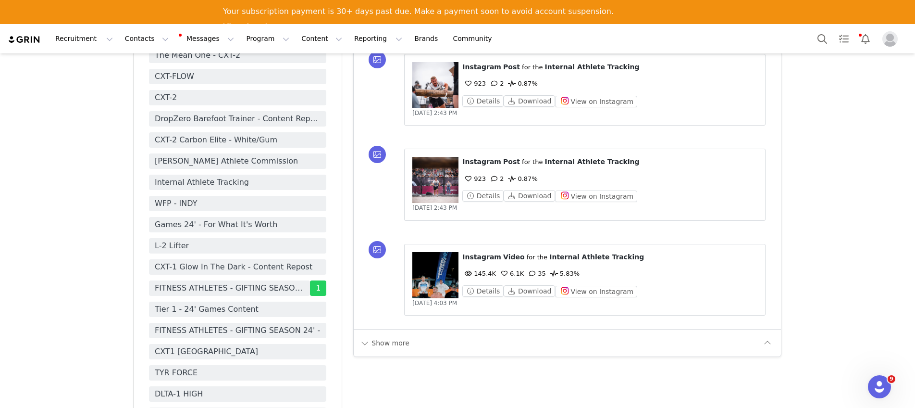
scroll to position [1113, 0]
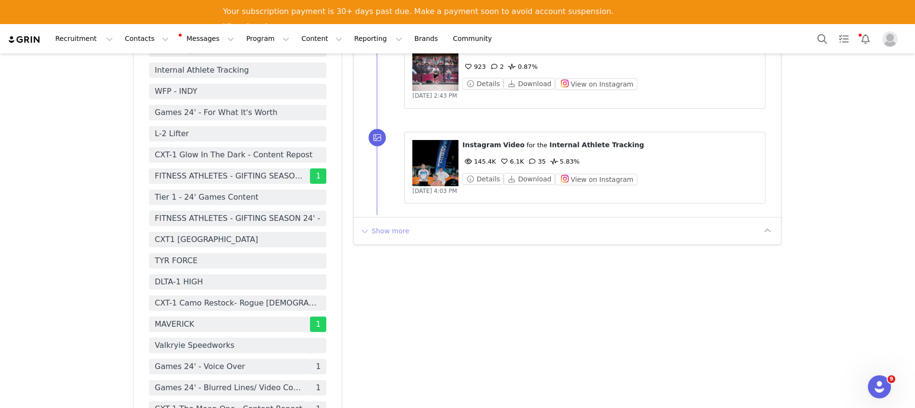
click at [394, 236] on button "Show more" at bounding box center [384, 230] width 50 height 15
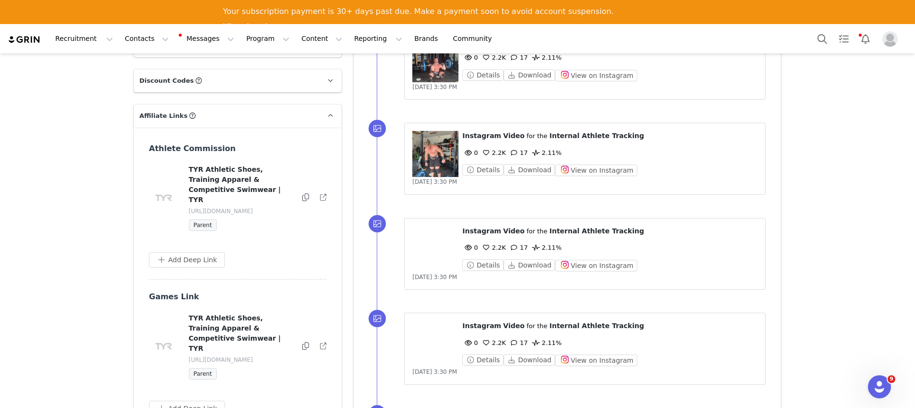
scroll to position [1884, 0]
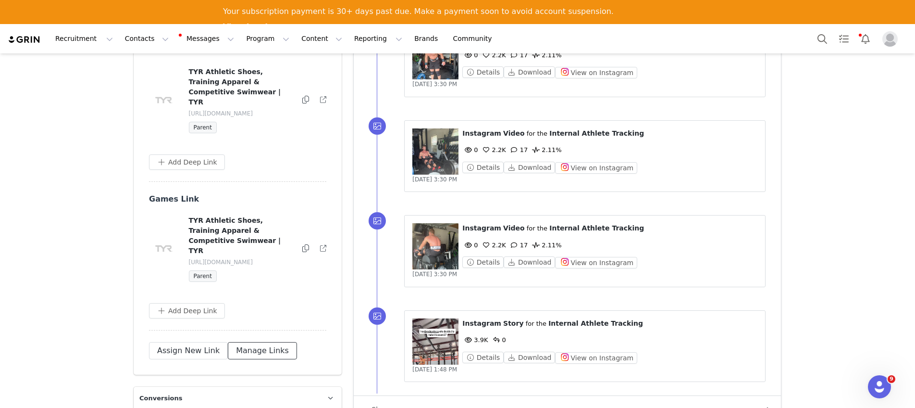
click at [242, 342] on button "Manage Links" at bounding box center [262, 350] width 69 height 17
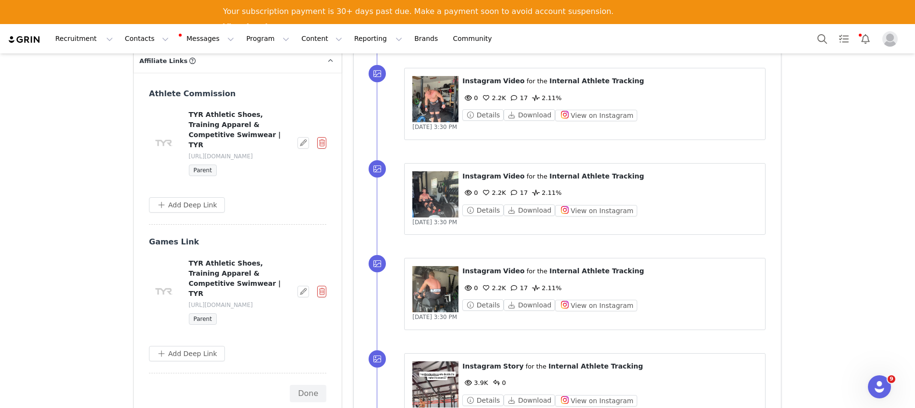
scroll to position [1798, 0]
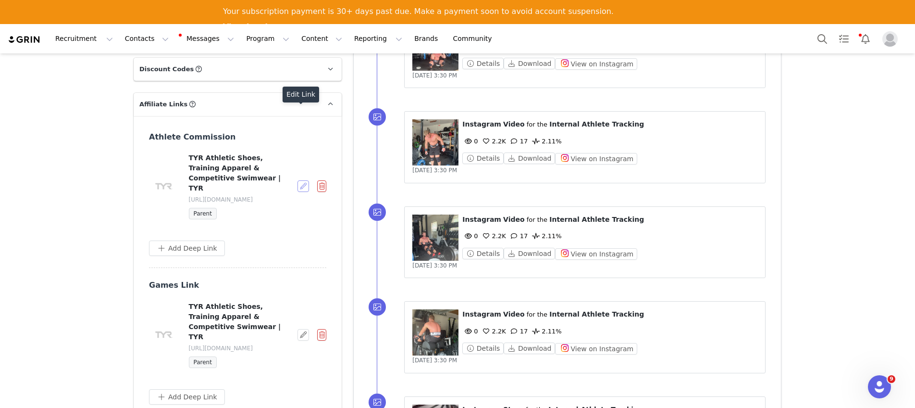
click at [298, 180] on button "button" at bounding box center [303, 186] width 12 height 12
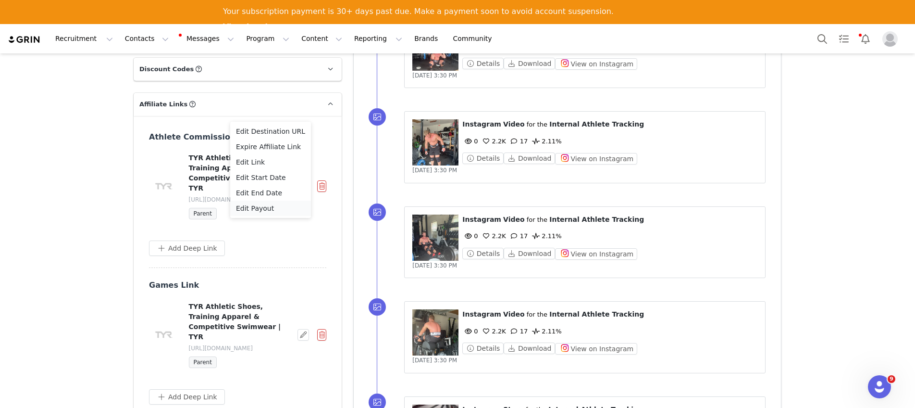
click at [262, 207] on span "Edit Payout" at bounding box center [255, 208] width 38 height 11
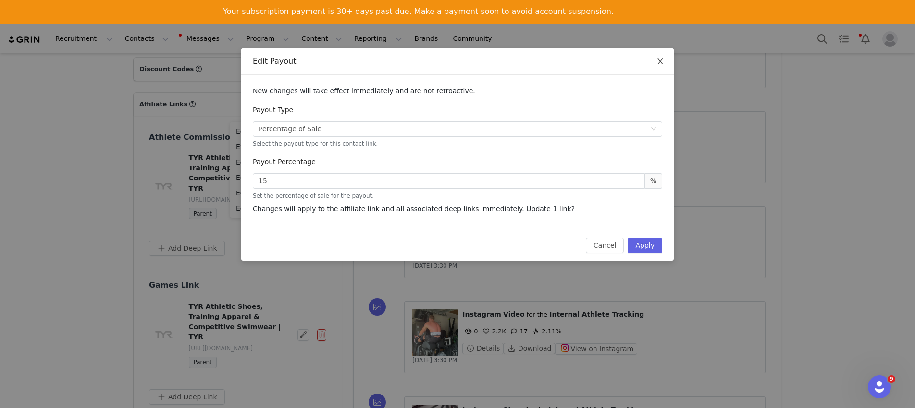
click at [658, 60] on icon "icon: close" at bounding box center [659, 61] width 5 height 6
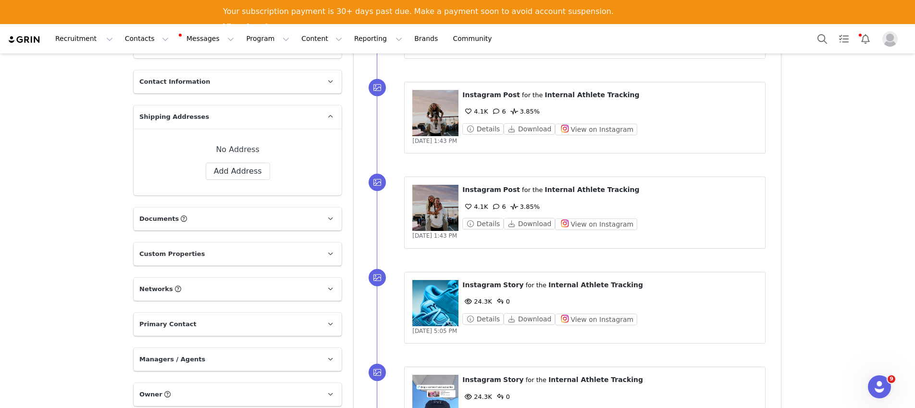
scroll to position [331, 0]
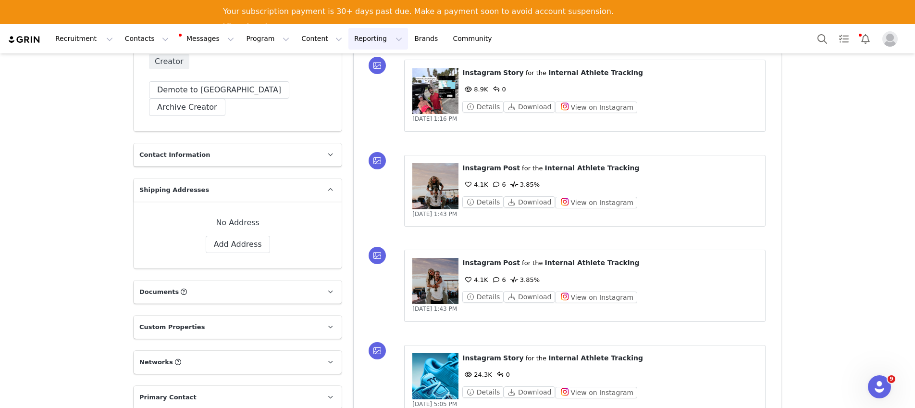
click at [348, 42] on button "Reporting Reporting" at bounding box center [378, 39] width 60 height 22
click at [348, 82] on p "Report Builder" at bounding box center [356, 84] width 48 height 10
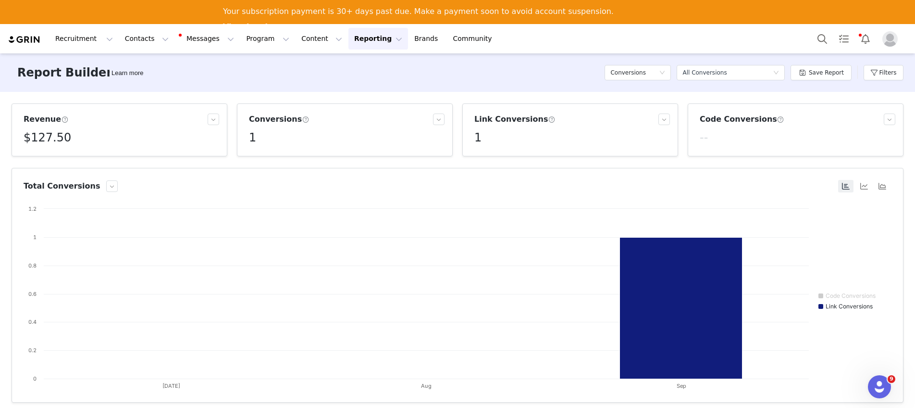
click at [480, 135] on div "1" at bounding box center [572, 137] width 196 height 17
click at [474, 136] on h5 "1" at bounding box center [477, 137] width 7 height 17
click at [500, 120] on h3 "Link Conversions" at bounding box center [514, 119] width 81 height 12
click at [548, 119] on span at bounding box center [551, 119] width 7 height 9
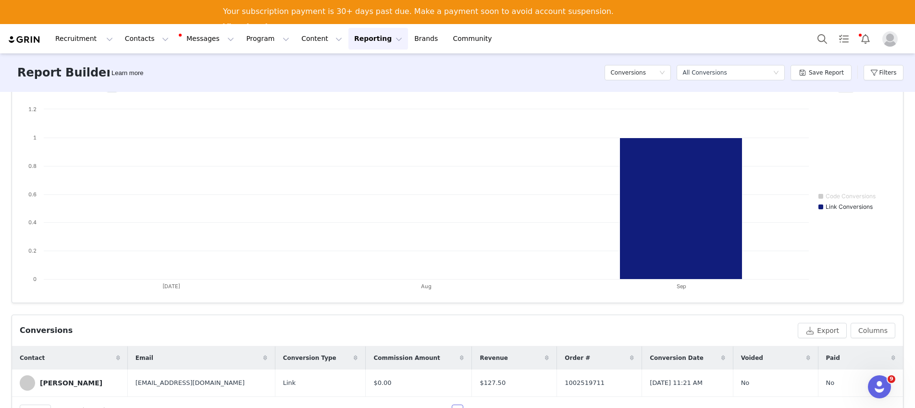
scroll to position [105, 0]
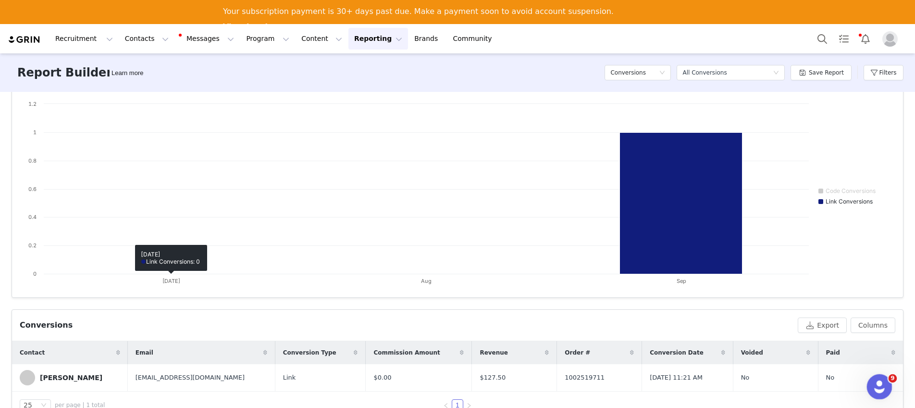
click at [882, 385] on icon "Open Intercom Messenger" at bounding box center [878, 385] width 16 height 16
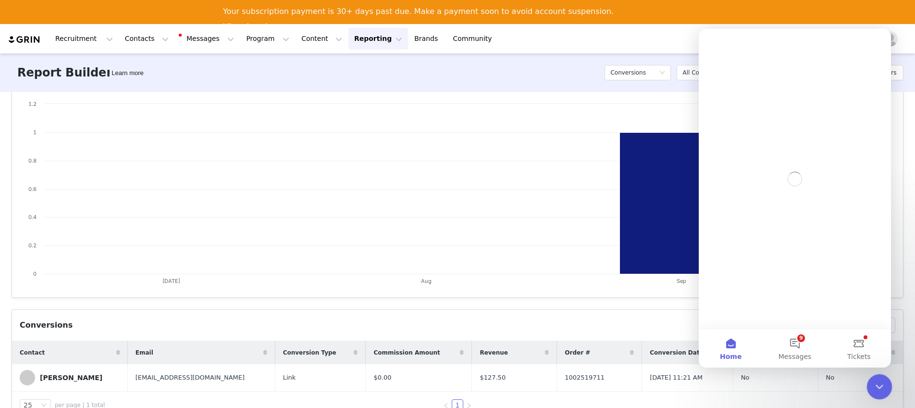
scroll to position [0, 0]
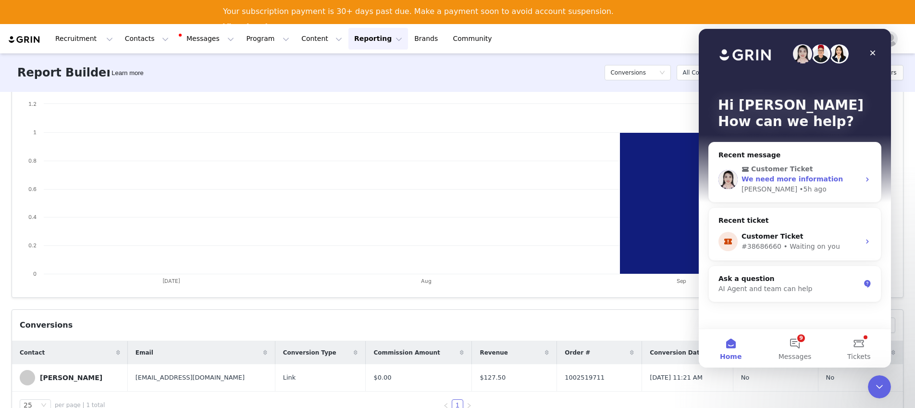
click at [799, 184] on div "• 5h ago" at bounding box center [812, 189] width 27 height 10
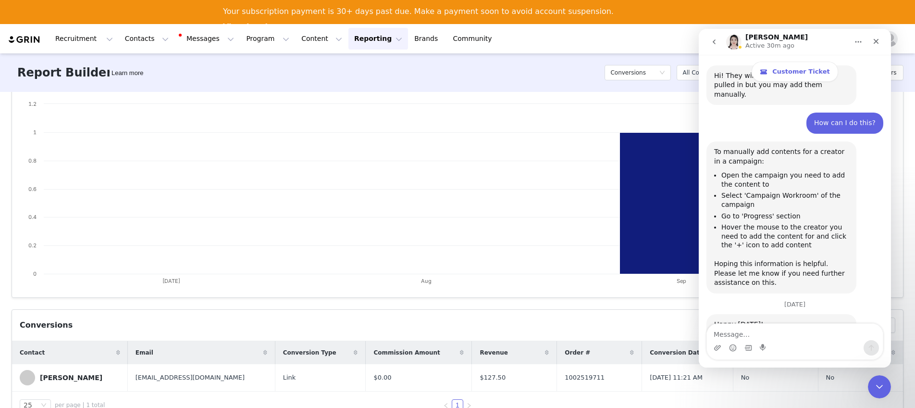
scroll to position [2819, 0]
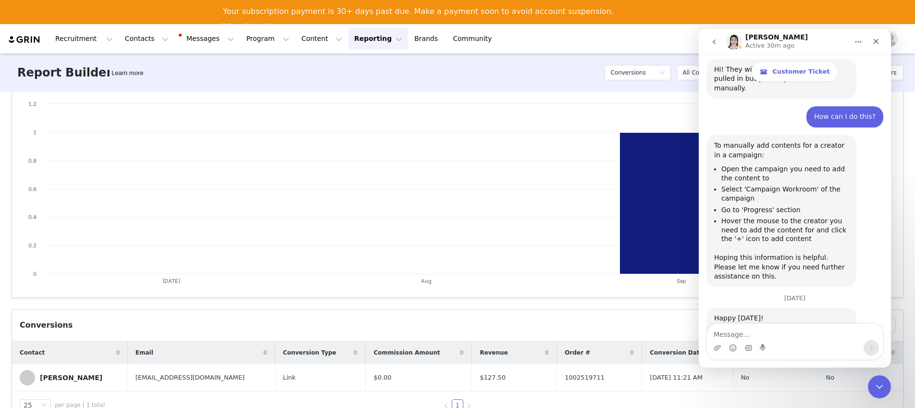
click at [797, 342] on div "Intercom messenger" at bounding box center [795, 347] width 176 height 15
click at [767, 335] on textarea "Message…" at bounding box center [795, 331] width 176 height 16
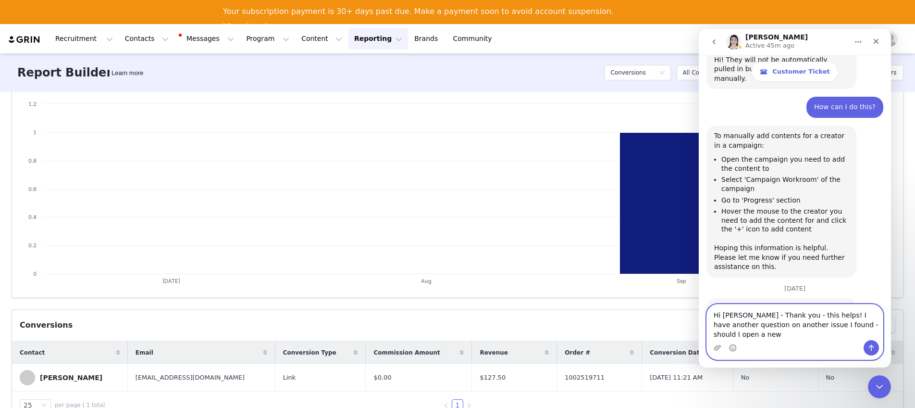
scroll to position [2838, 0]
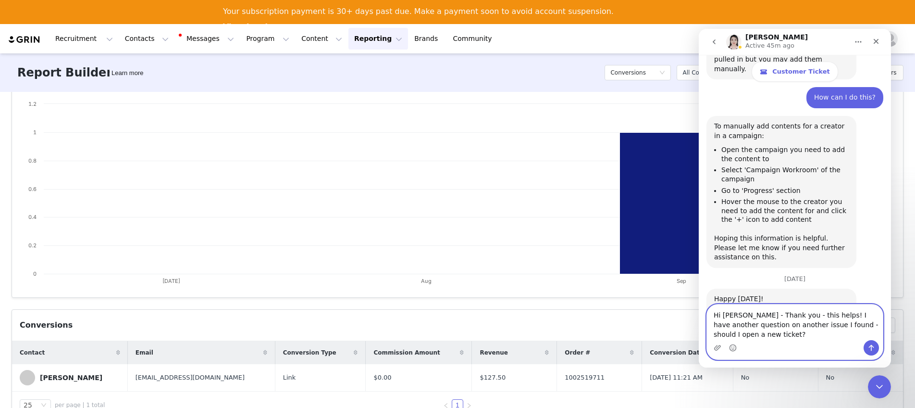
type textarea "Hi [PERSON_NAME] - Thank you - this helps! I have another question on another i…"
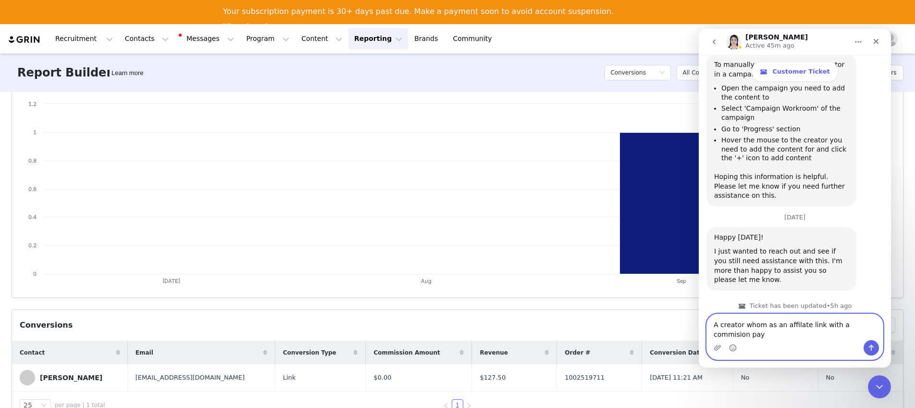
scroll to position [2909, 0]
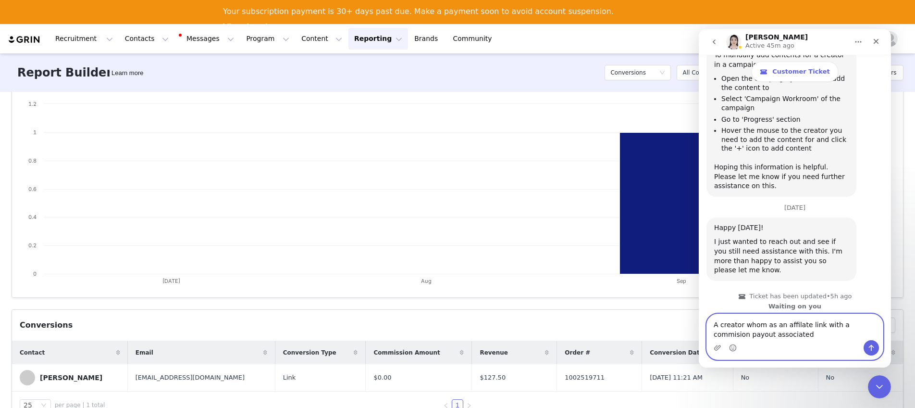
click at [821, 334] on textarea "A creator whom as an affilate link with a commision payout associated" at bounding box center [795, 327] width 176 height 26
click at [847, 323] on textarea "A creator whom as an affilate link with a commision payout associated" at bounding box center [795, 327] width 176 height 26
click at [850, 324] on textarea "A creator whom as an affilate link with a commision payout associated" at bounding box center [795, 327] width 176 height 26
click at [872, 324] on textarea "A creator whom as an affilate link with a commision payout associated" at bounding box center [795, 327] width 176 height 26
click at [803, 323] on textarea "A creator whom as an affilate link with a commission payout associated" at bounding box center [795, 327] width 176 height 26
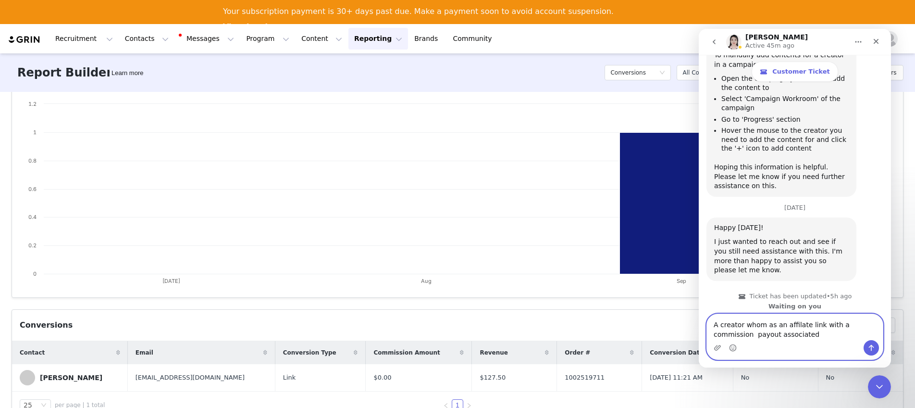
click at [810, 336] on textarea "A creator whom as an affilate link with a commission payout associated" at bounding box center [795, 327] width 176 height 26
click at [791, 326] on textarea "A creator whom as an affilate link with a commission payout associated" at bounding box center [795, 327] width 176 height 26
click at [792, 325] on textarea "A creator whom as an affilate link with a commission payout associated" at bounding box center [795, 327] width 176 height 26
click at [803, 325] on textarea "A creator whom as an affilate link with a commission payout associated" at bounding box center [795, 327] width 176 height 26
click at [802, 337] on textarea "A creator whom as an affilate link with a commission payout associated" at bounding box center [795, 327] width 176 height 26
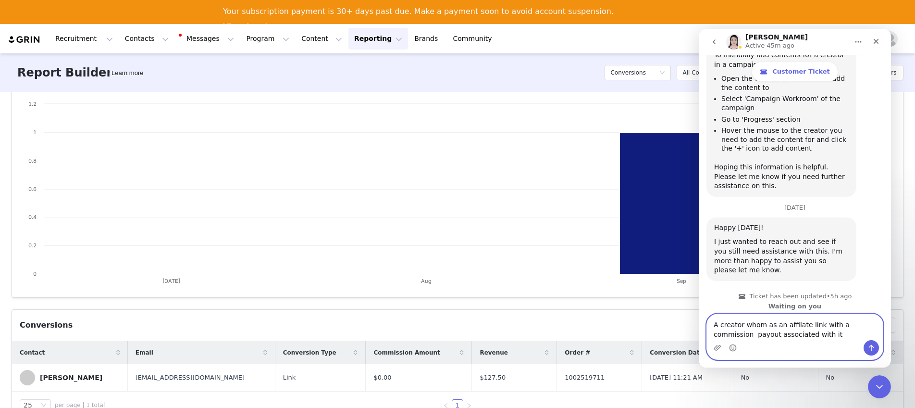
click at [799, 325] on textarea "A creator whom as an affilate link with a commission payout associated with it" at bounding box center [795, 327] width 176 height 26
click at [800, 322] on textarea "A creator whom as an affilate link with a commission payout associated with it" at bounding box center [795, 327] width 176 height 26
click at [804, 323] on textarea "A creator whom as an affilate link with a commission payout associated with it" at bounding box center [795, 327] width 176 height 26
click at [768, 323] on textarea "A creator whom as an affilliate link with a commission payout associated with it" at bounding box center [795, 327] width 176 height 26
click at [767, 324] on textarea "A creator whom as an affilliate link with a commission payout associated with it" at bounding box center [795, 327] width 176 height 26
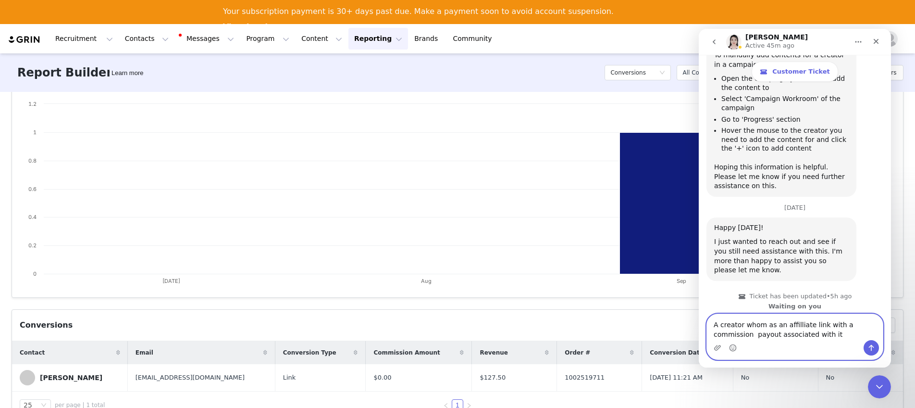
click at [762, 325] on textarea "A creator whom as an affilliate link with a commission payout associated with it" at bounding box center [795, 327] width 176 height 26
click at [765, 325] on textarea "A creator whom as an affilliate link with a commission payout associated with it" at bounding box center [795, 327] width 176 height 26
click at [834, 334] on textarea "A creator whom has an affilliate link with a commission payout associated with …" at bounding box center [795, 327] width 176 height 26
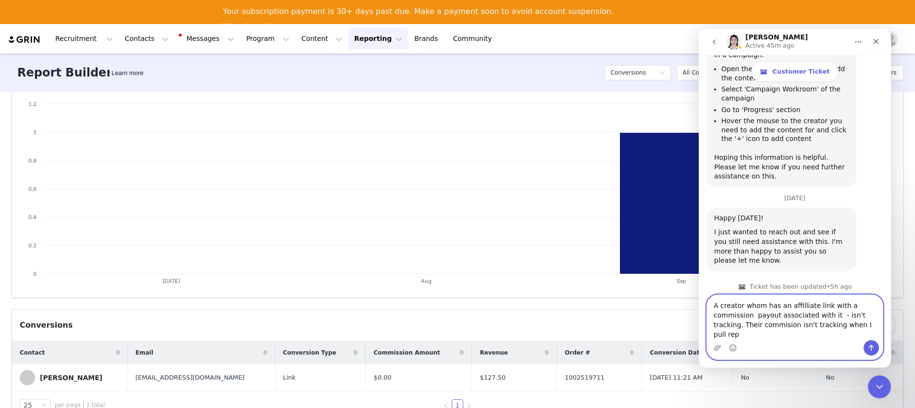
scroll to position [2928, 0]
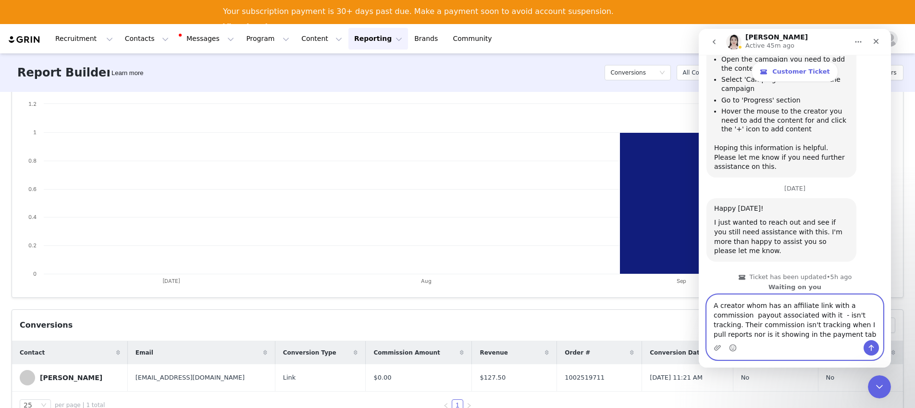
type textarea "A creator whom has an affiliate link with a commission payout associated with i…"
click at [865, 346] on button "Send a message…" at bounding box center [871, 347] width 15 height 15
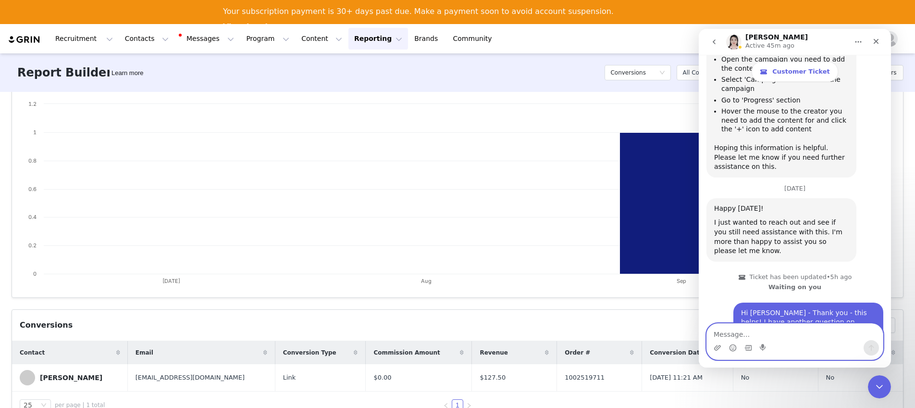
scroll to position [2966, 0]
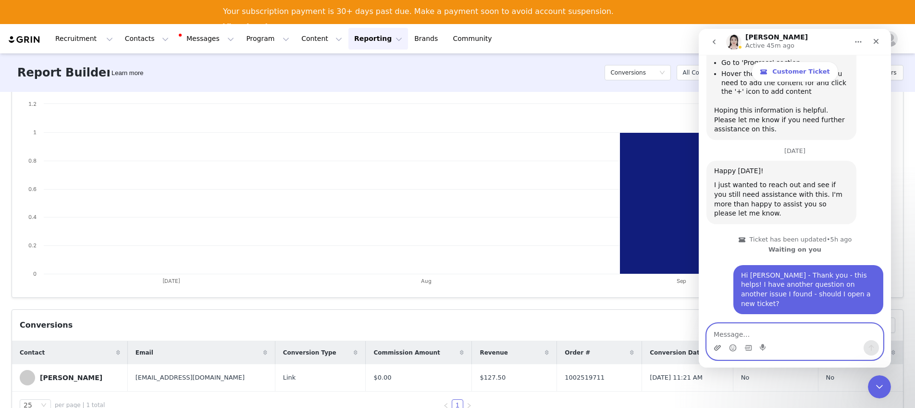
click at [716, 347] on icon "Upload attachment" at bounding box center [717, 347] width 7 height 5
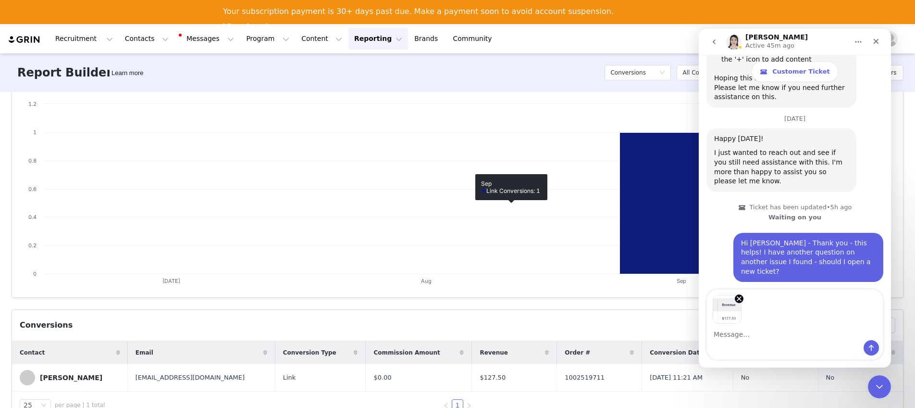
scroll to position [3000, 0]
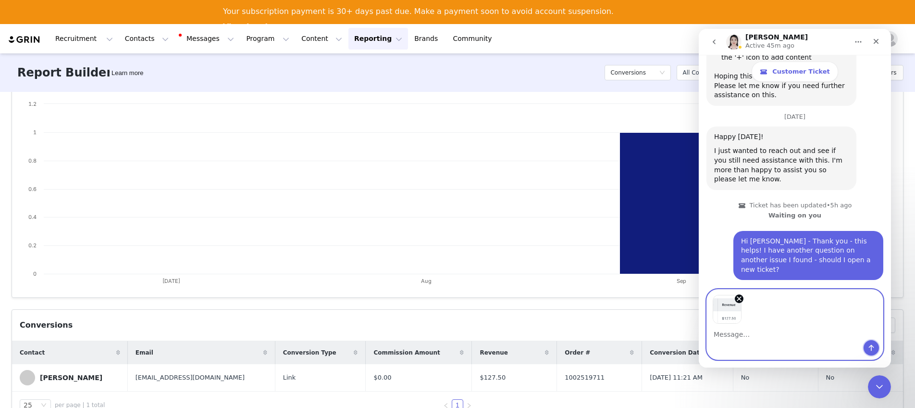
click at [873, 346] on icon "Send a message…" at bounding box center [871, 348] width 5 height 6
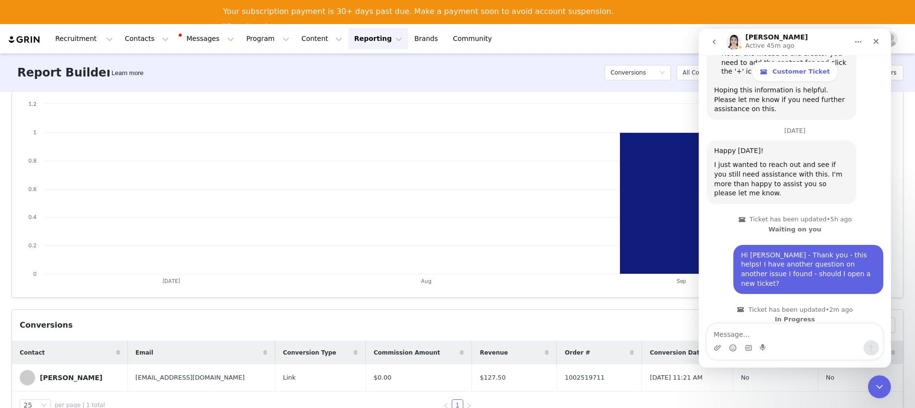
click at [790, 339] on textarea "Message…" at bounding box center [795, 331] width 176 height 16
type textarea "Creators name is [PERSON_NAME]"
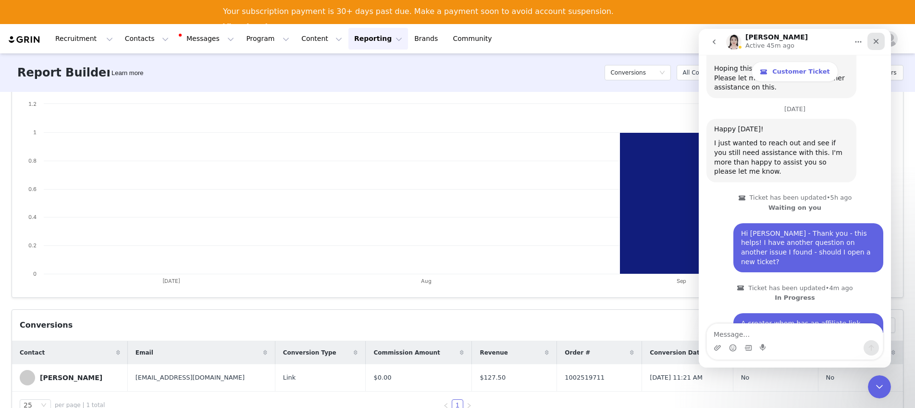
click at [875, 40] on icon "Close" at bounding box center [876, 41] width 5 height 5
click at [875, 40] on button "Notifications" at bounding box center [865, 39] width 21 height 22
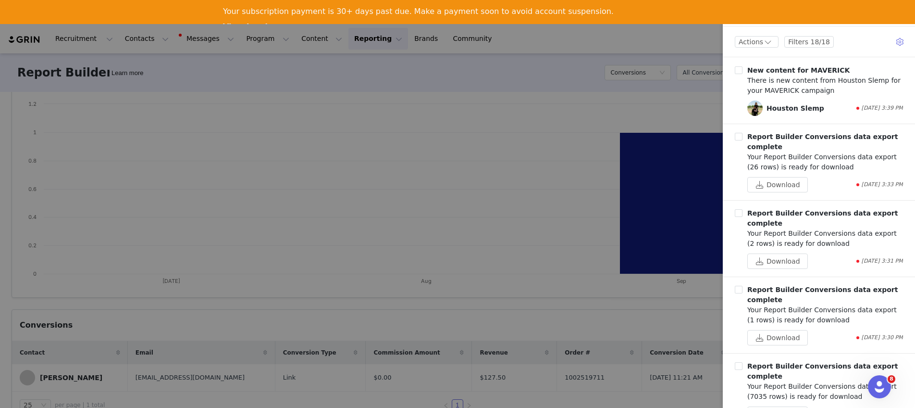
click at [249, 45] on div at bounding box center [457, 204] width 915 height 408
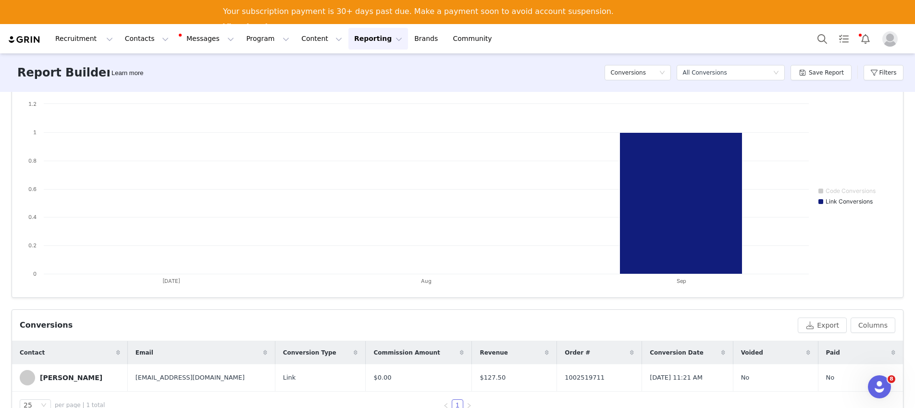
click at [915, 38] on div "Notifications Actions Filters 18/18 New content for MAVERICK There is new conte…" at bounding box center [915, 204] width 0 height 408
click at [249, 39] on button "Program Program" at bounding box center [267, 39] width 55 height 22
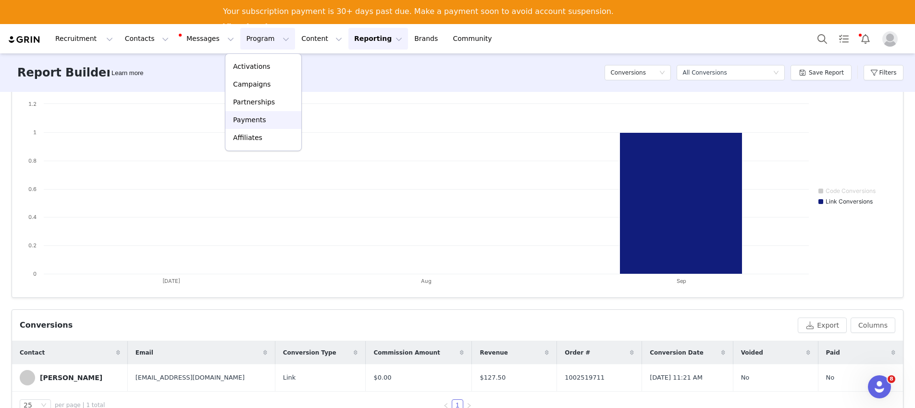
click at [272, 119] on div "Payments" at bounding box center [263, 120] width 64 height 10
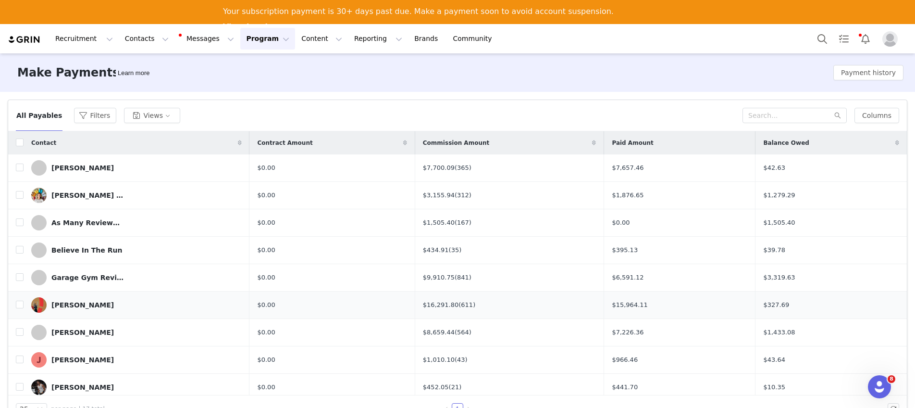
click at [84, 307] on div "[PERSON_NAME]" at bounding box center [82, 305] width 62 height 8
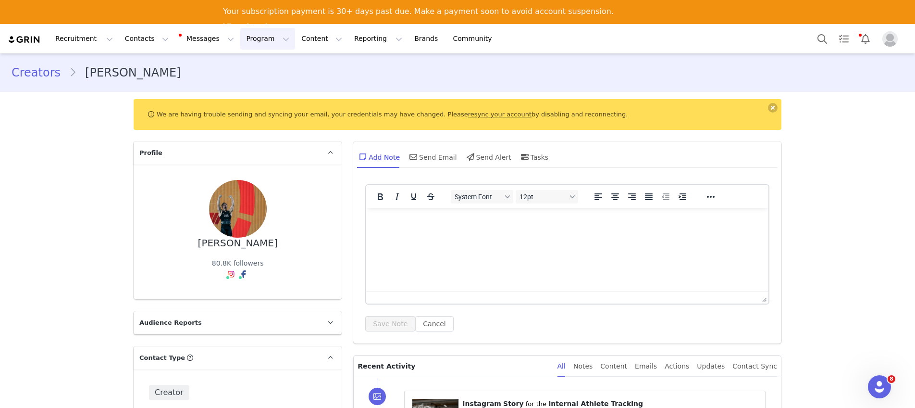
click at [254, 41] on button "Program Program" at bounding box center [267, 39] width 55 height 22
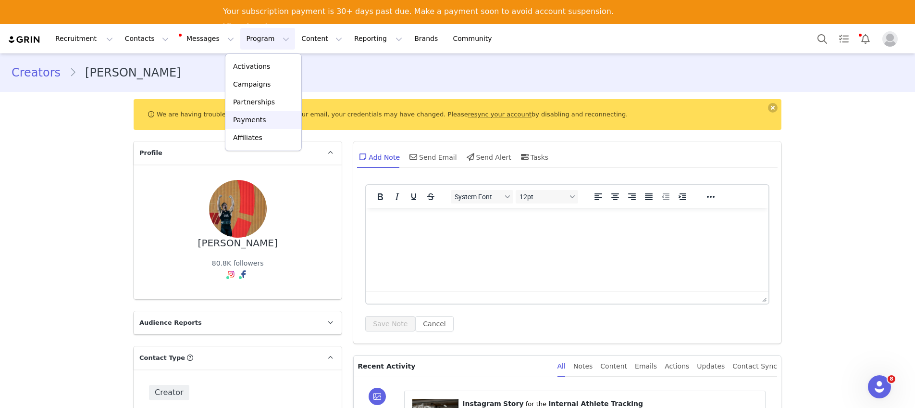
click at [266, 121] on div "Payments" at bounding box center [263, 120] width 64 height 10
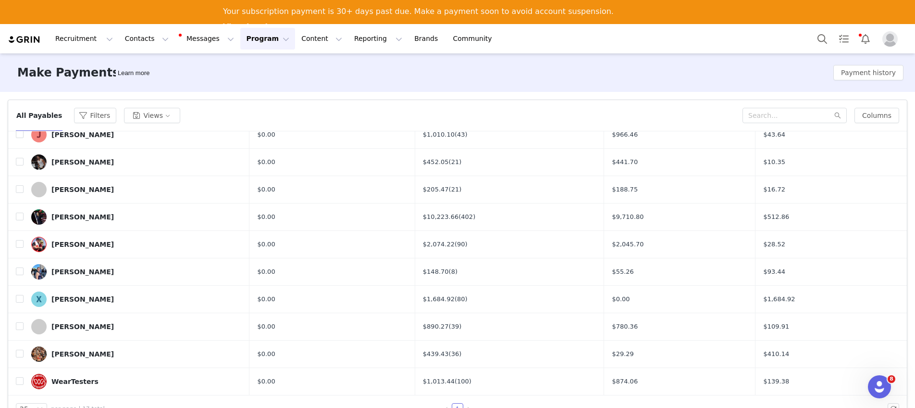
scroll to position [47, 0]
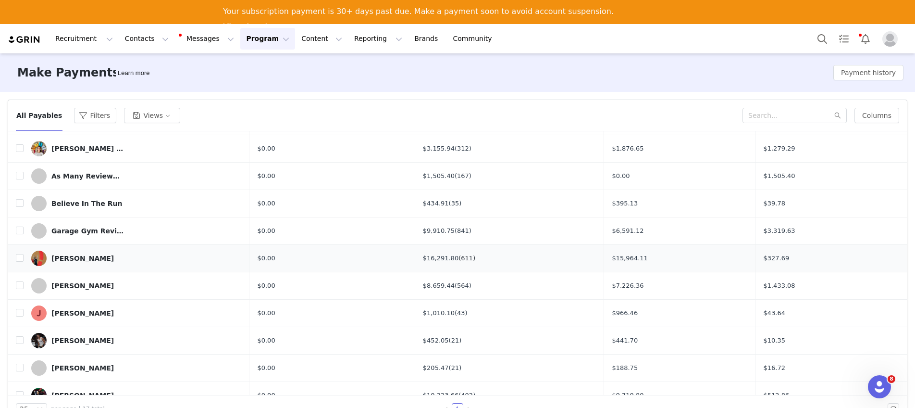
click at [466, 260] on link "(611)" at bounding box center [466, 257] width 17 height 7
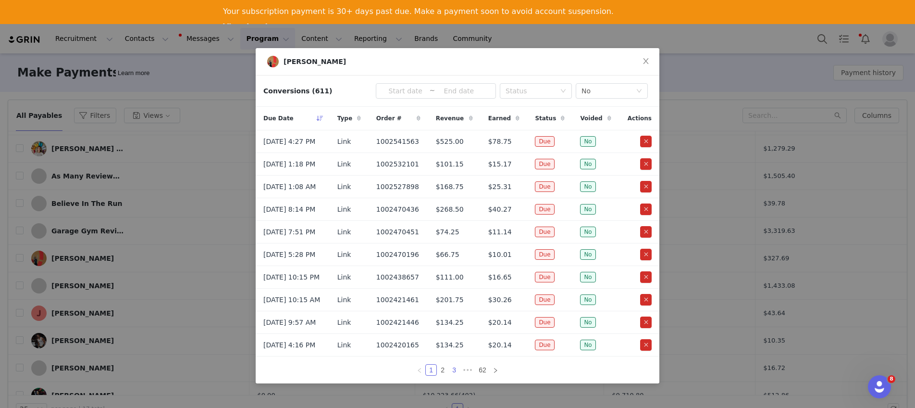
click at [455, 375] on link "3" at bounding box center [454, 369] width 11 height 11
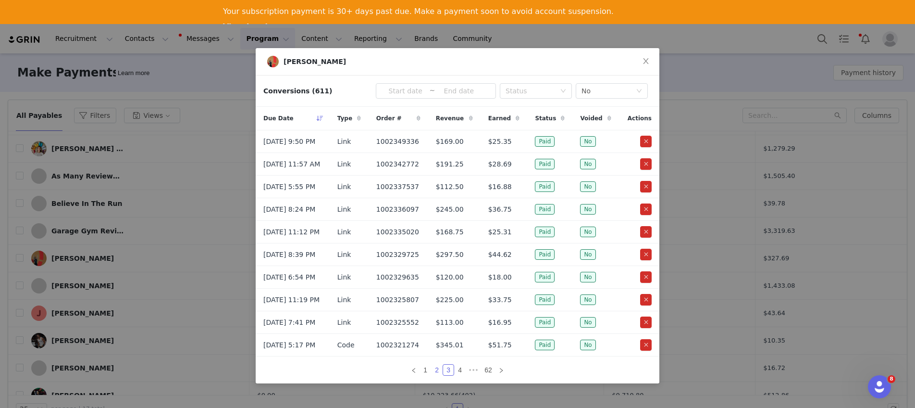
click at [437, 374] on link "2" at bounding box center [437, 369] width 11 height 11
